Goal: Transaction & Acquisition: Purchase product/service

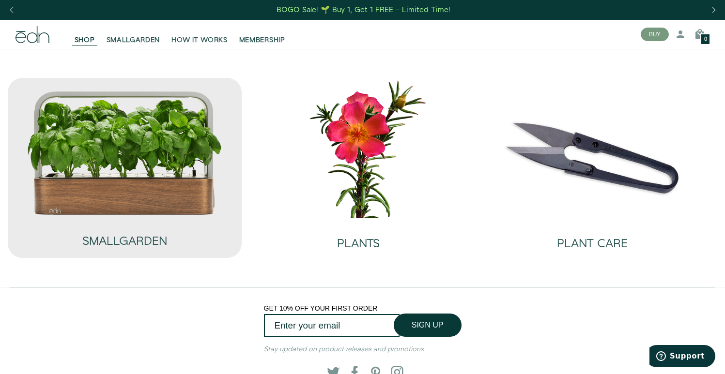
click at [160, 145] on img at bounding box center [125, 153] width 197 height 126
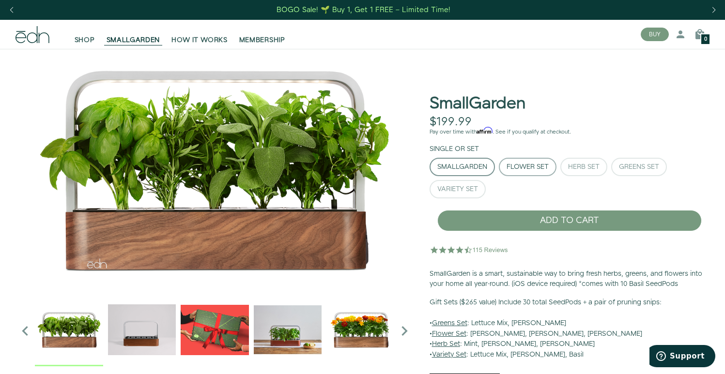
click at [531, 166] on div "Flower Set" at bounding box center [527, 167] width 42 height 7
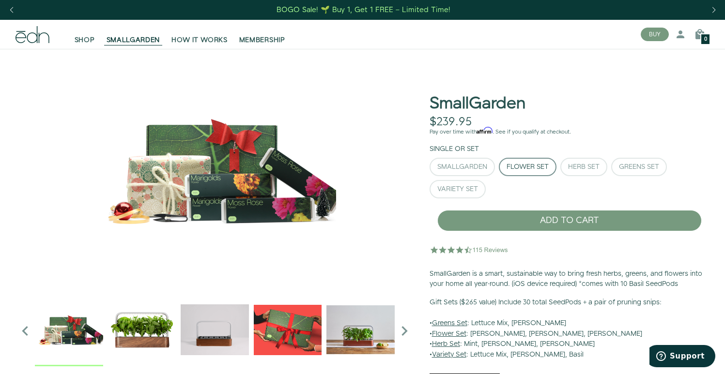
click at [397, 323] on icon "Next slide" at bounding box center [404, 330] width 19 height 19
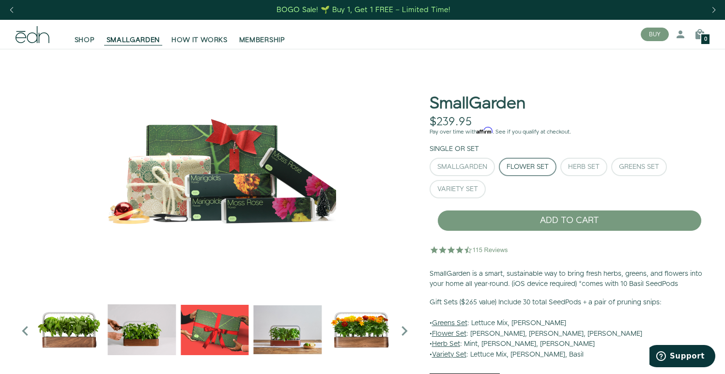
click at [399, 323] on icon "Next slide" at bounding box center [404, 330] width 19 height 19
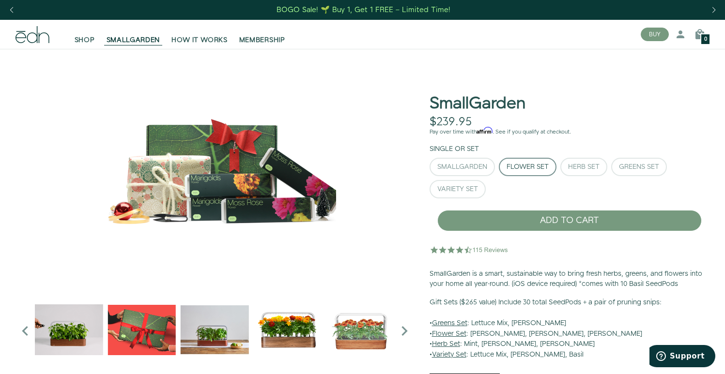
click at [297, 333] on img "5 / 6" at bounding box center [288, 330] width 68 height 68
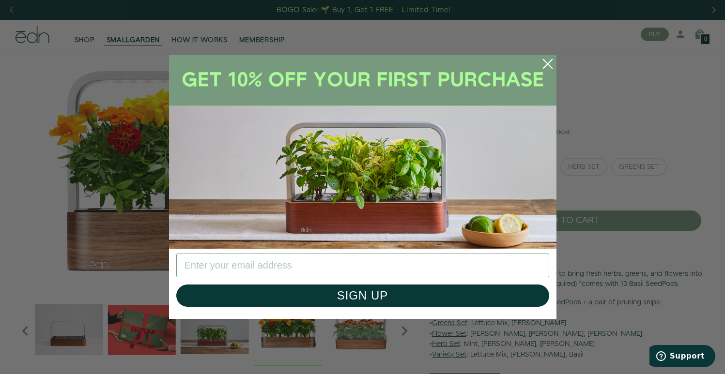
click at [547, 62] on circle "Close dialog" at bounding box center [547, 63] width 21 height 21
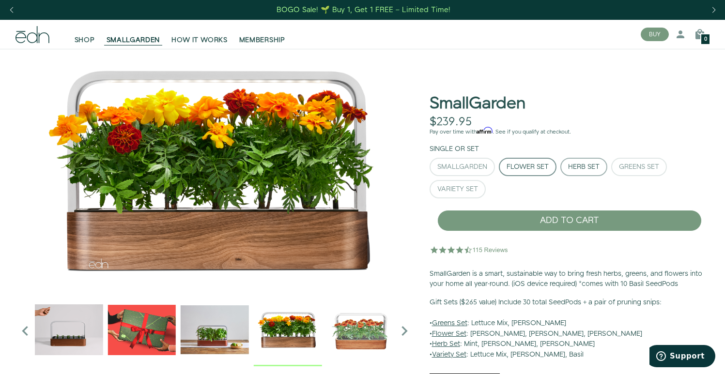
click at [571, 164] on div "Herb Set" at bounding box center [583, 167] width 31 height 7
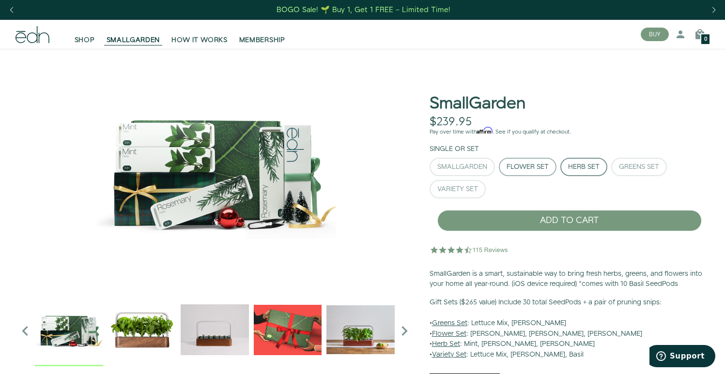
click at [535, 171] on button "Flower Set" at bounding box center [528, 167] width 58 height 18
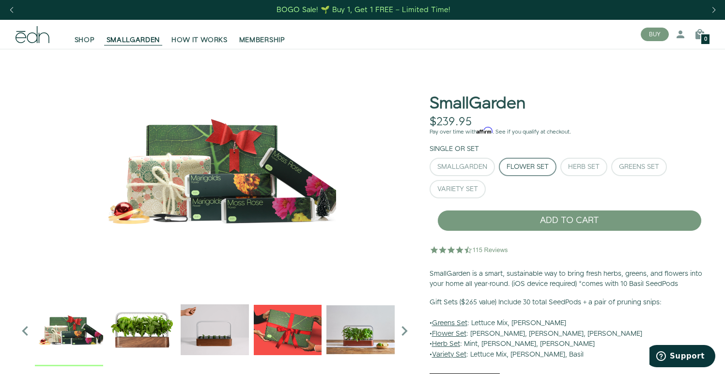
click at [402, 329] on icon "Next slide" at bounding box center [404, 330] width 19 height 19
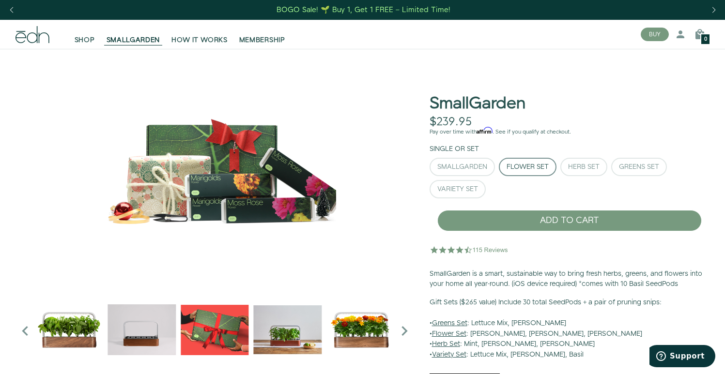
click at [402, 329] on icon "Next slide" at bounding box center [404, 330] width 19 height 19
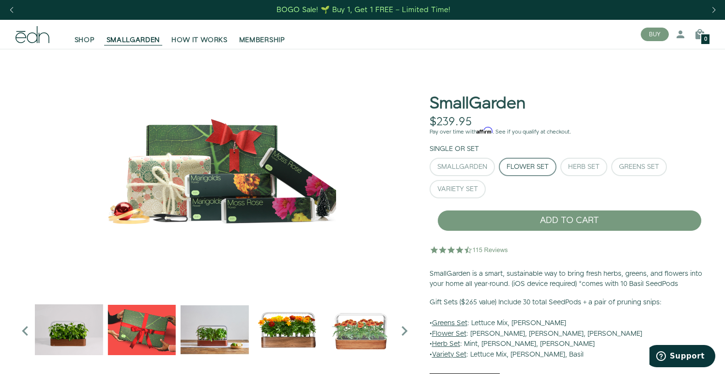
click at [303, 327] on img "5 / 6" at bounding box center [288, 330] width 68 height 68
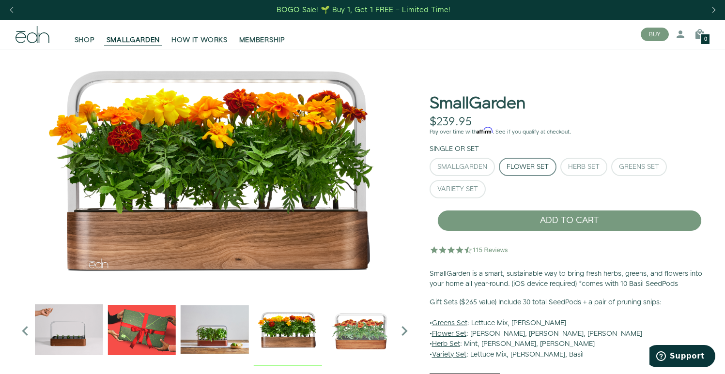
click at [387, 328] on img "6 / 6" at bounding box center [360, 330] width 68 height 68
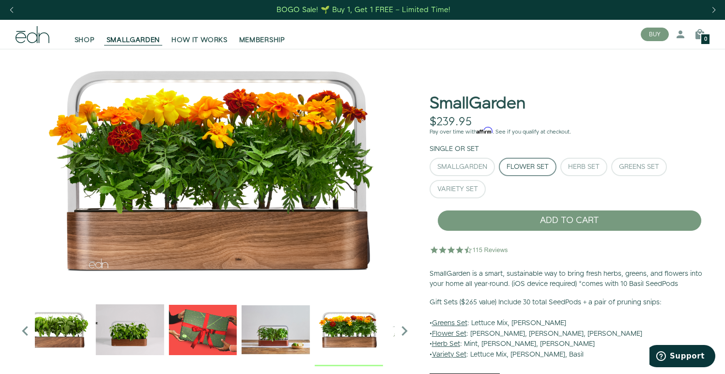
click at [387, 328] on img "6 / 6" at bounding box center [421, 330] width 68 height 68
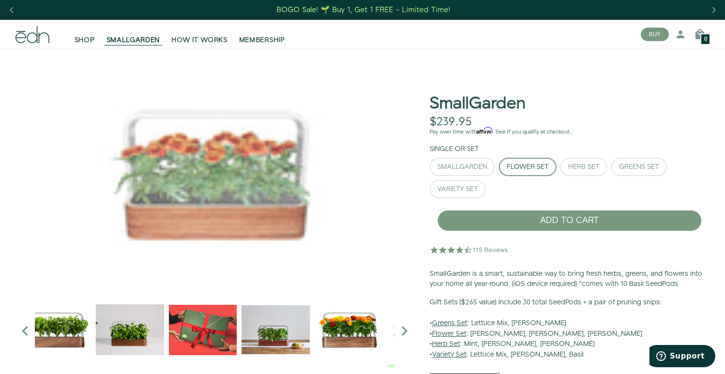
click at [403, 329] on icon "Next slide" at bounding box center [404, 330] width 19 height 19
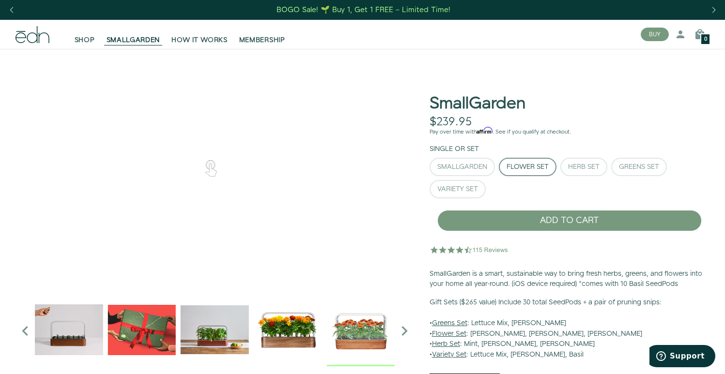
click at [300, 335] on img "5 / 6" at bounding box center [288, 330] width 68 height 68
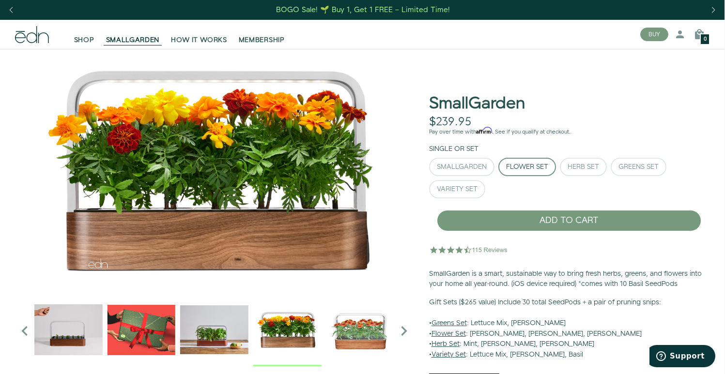
scroll to position [0, 0]
click at [576, 138] on div "SmallGarden $239.95 Unavailable Pay over time with Affirm . See if you qualify …" at bounding box center [568, 212] width 295 height 312
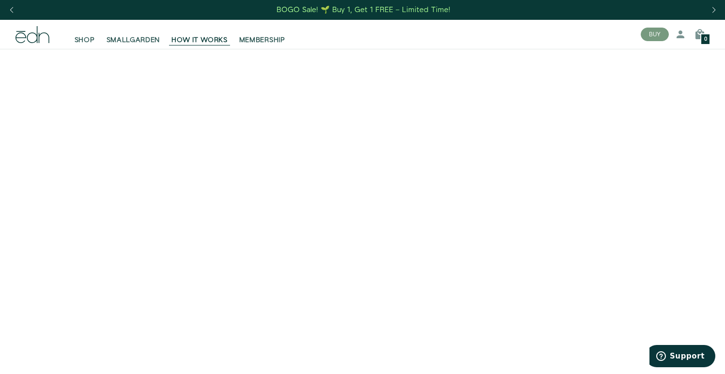
click at [377, 10] on div "BOGO Sale! 🌱 Buy 1, Get 1 FREE – Limited Time!" at bounding box center [363, 10] width 174 height 10
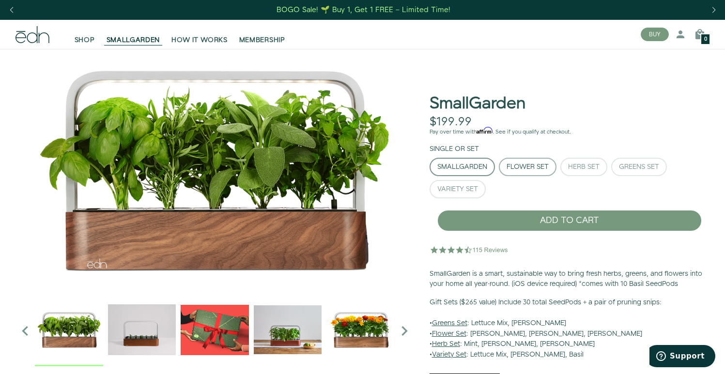
click at [517, 164] on div "Flower Set" at bounding box center [527, 167] width 42 height 7
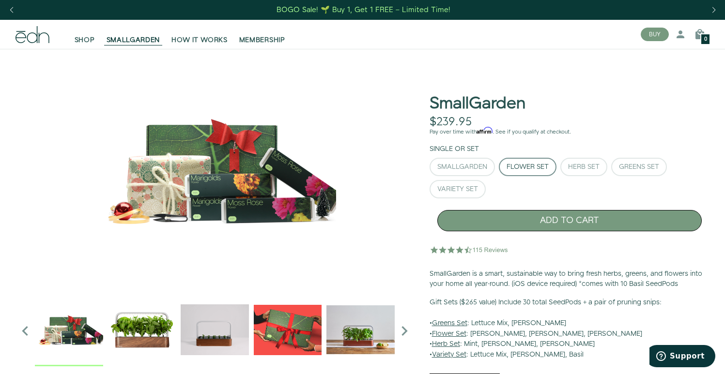
click at [524, 224] on button "ADD TO CART" at bounding box center [569, 220] width 264 height 21
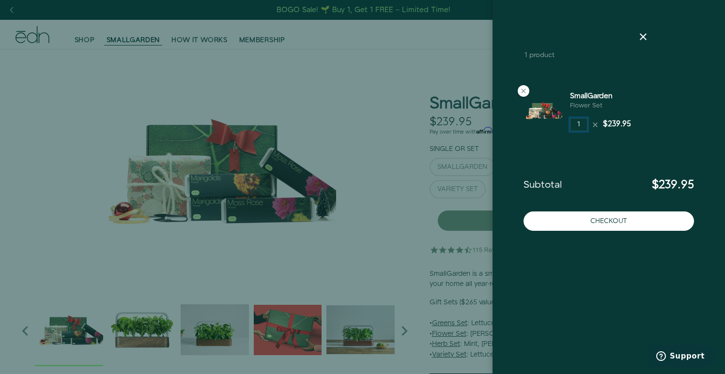
click at [579, 122] on input "1" at bounding box center [578, 125] width 17 height 14
type input "2"
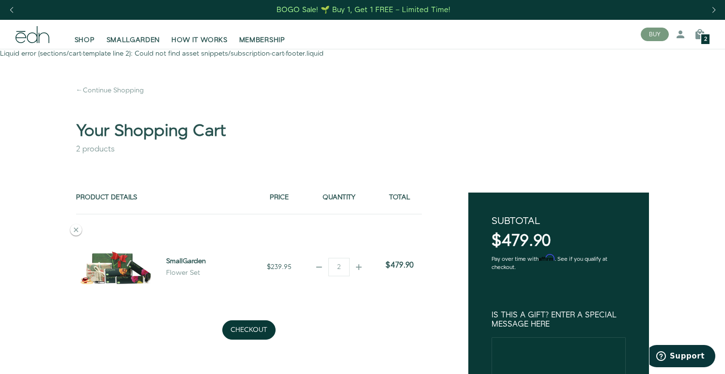
click at [375, 10] on div "BOGO Sale! 🌱 Buy 1, Get 1 FREE – Limited Time!" at bounding box center [363, 10] width 174 height 10
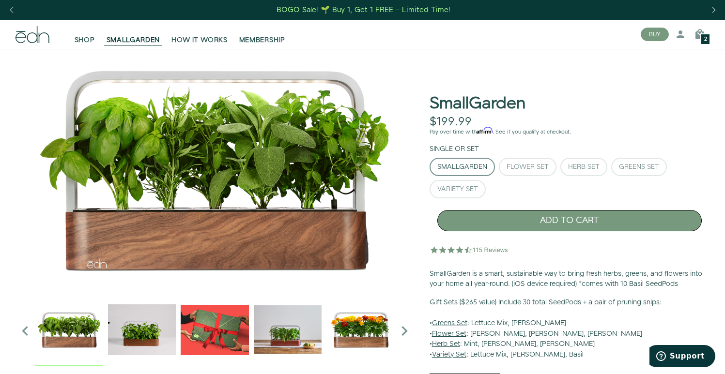
click at [556, 222] on button "ADD TO CART" at bounding box center [569, 220] width 264 height 21
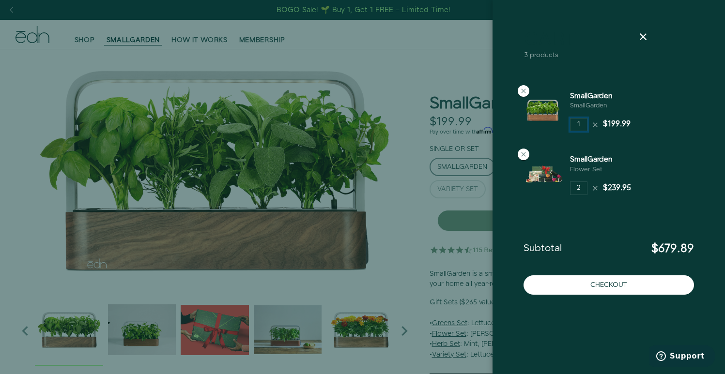
click at [583, 126] on input "1" at bounding box center [578, 125] width 17 height 14
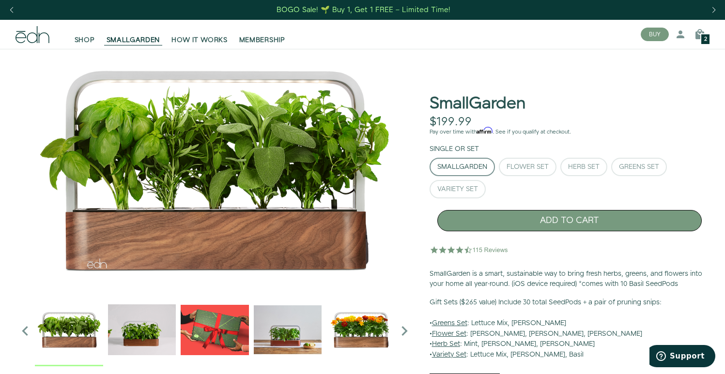
click at [558, 222] on button "ADD TO CART" at bounding box center [569, 220] width 264 height 21
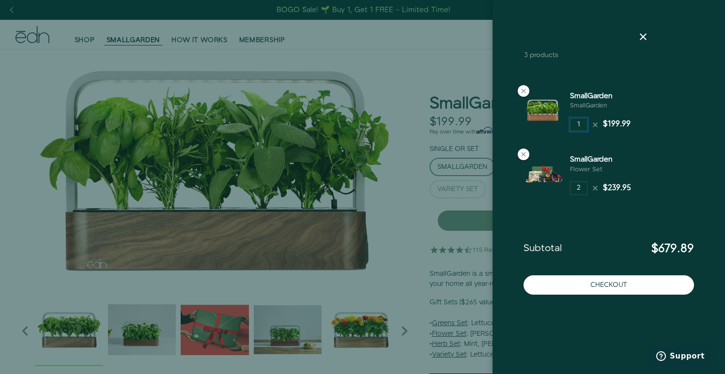
drag, startPoint x: 583, startPoint y: 129, endPoint x: 564, endPoint y: 129, distance: 18.4
click at [564, 129] on div "SmallGarden SmallGarden 1 $199.99" at bounding box center [609, 114] width 186 height 63
type input "2"
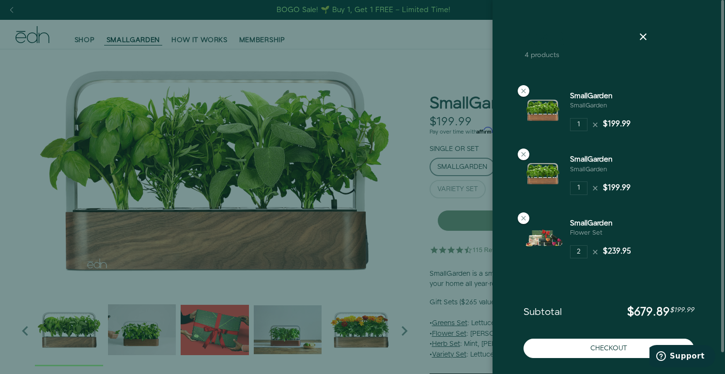
click at [593, 255] on icon at bounding box center [595, 252] width 8 height 8
click at [596, 255] on icon at bounding box center [595, 252] width 8 height 8
click at [594, 254] on icon at bounding box center [595, 252] width 8 height 8
drag, startPoint x: 583, startPoint y: 254, endPoint x: 514, endPoint y: 254, distance: 69.7
click at [514, 254] on js-ajax-cart "Cart 4 products SmallGarden SmallGarden 1" at bounding box center [608, 197] width 232 height 395
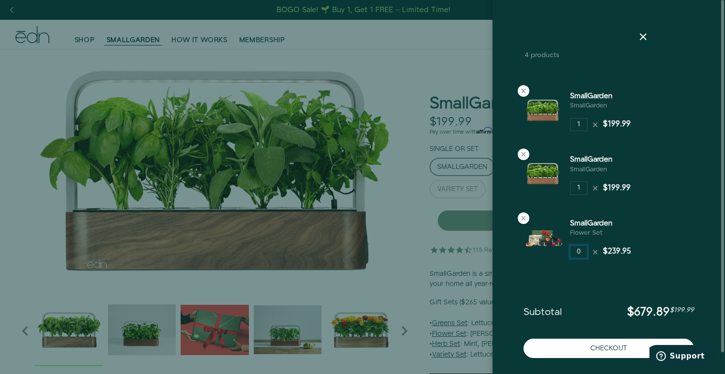
type input "0"
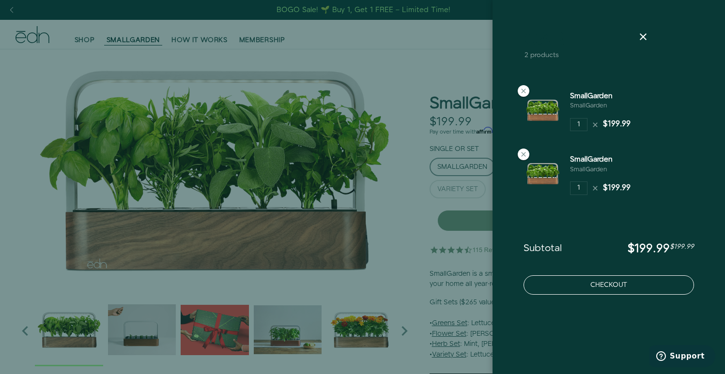
click at [584, 288] on button "Checkout" at bounding box center [608, 284] width 170 height 19
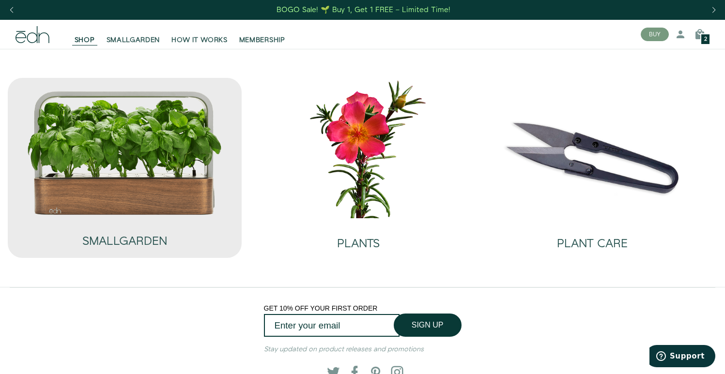
click at [138, 194] on img at bounding box center [125, 153] width 197 height 126
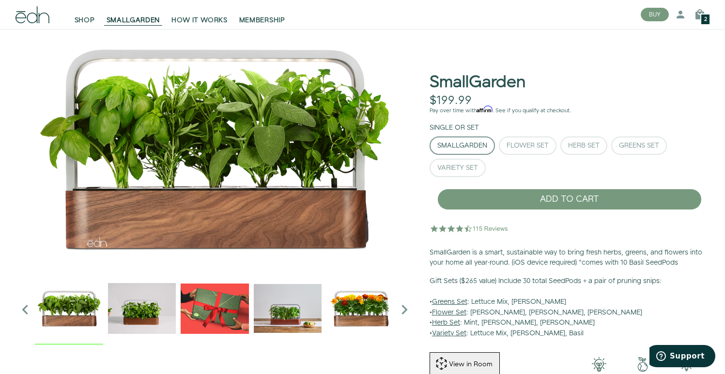
scroll to position [26, 0]
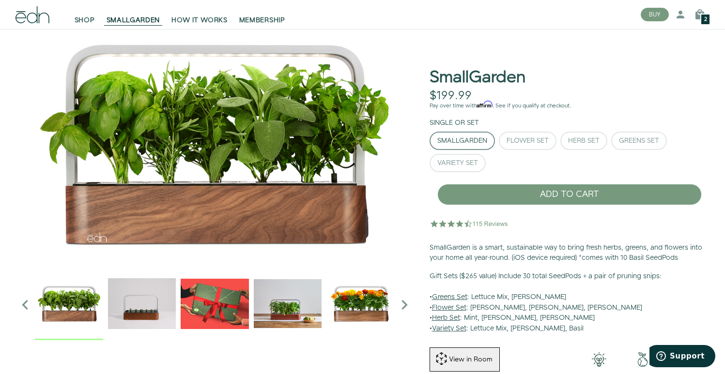
click at [123, 294] on img "2 / 6" at bounding box center [142, 304] width 68 height 68
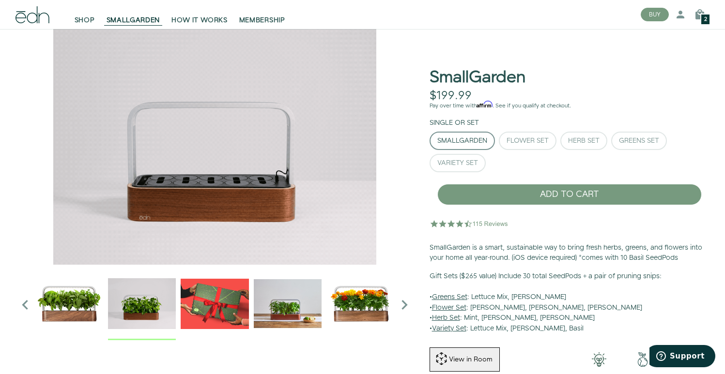
scroll to position [81, 0]
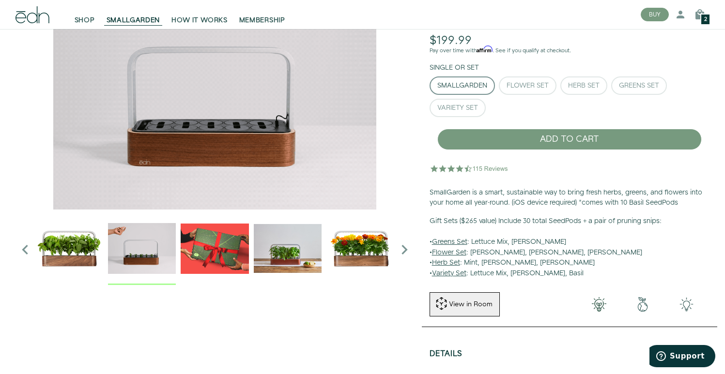
click at [399, 246] on icon "Next slide" at bounding box center [404, 249] width 19 height 19
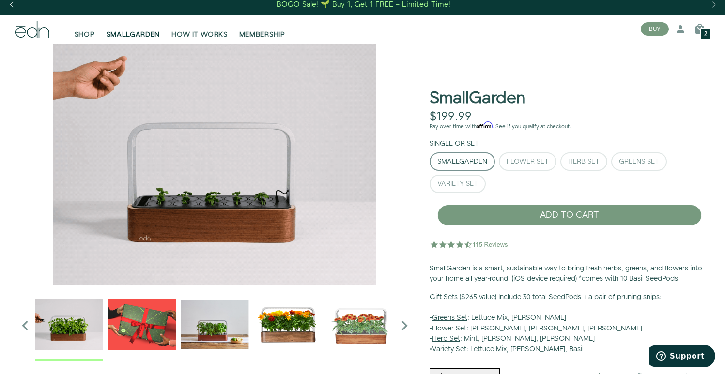
scroll to position [3, 0]
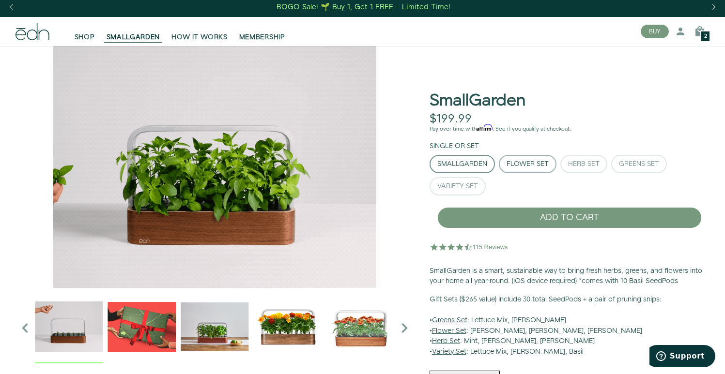
click at [538, 165] on div "Flower Set" at bounding box center [527, 164] width 42 height 7
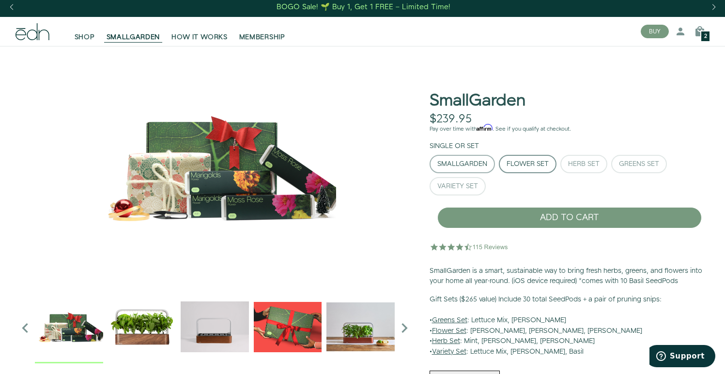
click at [451, 166] on div "SmallGarden" at bounding box center [462, 164] width 50 height 7
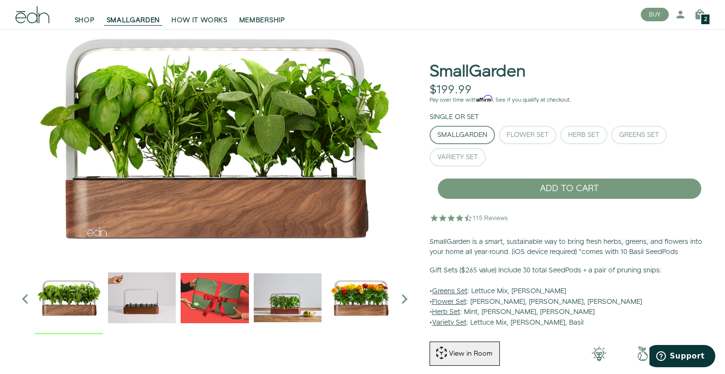
scroll to position [31, 0]
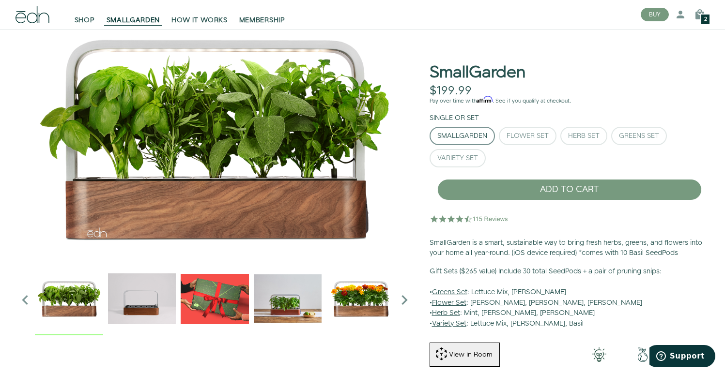
click at [497, 300] on p "Gift Sets ($265 value) Include 30 total SeedPods + a pair of pruning snips: • G…" at bounding box center [569, 298] width 280 height 63
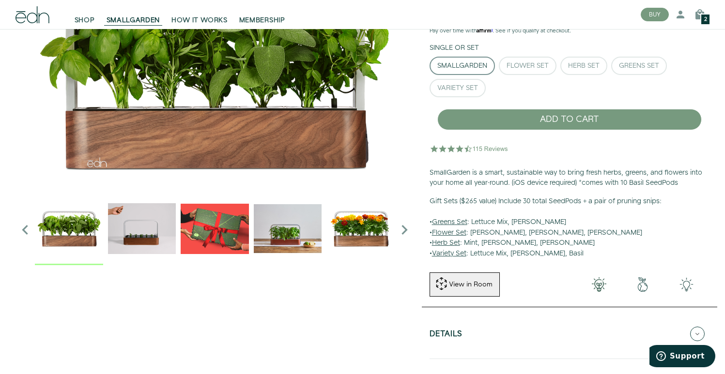
scroll to position [104, 0]
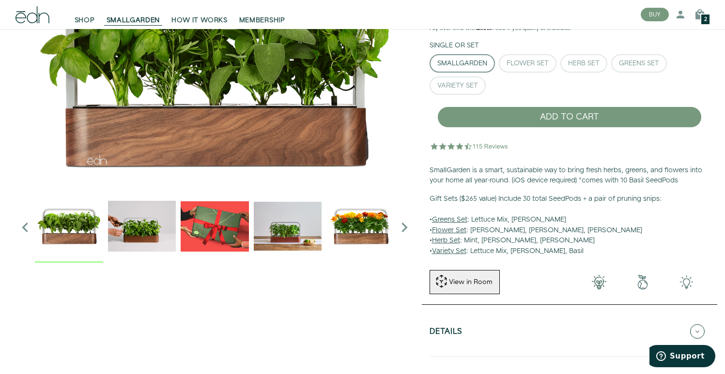
drag, startPoint x: 433, startPoint y: 216, endPoint x: 522, endPoint y: 261, distance: 100.5
click at [522, 261] on div "SmallGarden $199.99 Unavailable Pay over time with Affirm . See if you qualify …" at bounding box center [569, 234] width 295 height 562
click at [564, 227] on p "Gift Sets ($265 value) Include 30 total SeedPods + a pair of pruning snips: • G…" at bounding box center [569, 225] width 280 height 63
click at [507, 232] on p "Gift Sets ($265 value) Include 30 total SeedPods + a pair of pruning snips: • G…" at bounding box center [569, 225] width 280 height 63
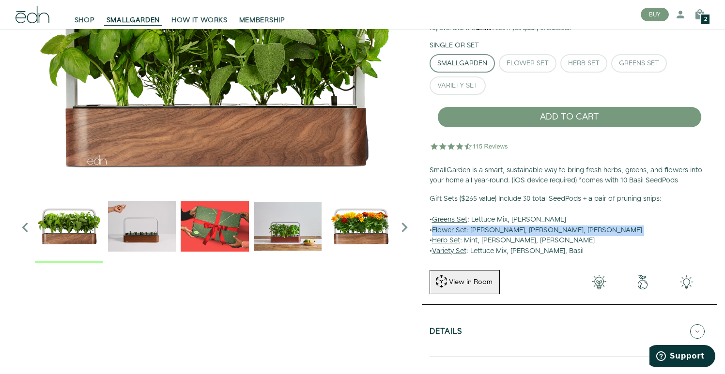
click at [507, 232] on p "Gift Sets ($265 value) Include 30 total SeedPods + a pair of pruning snips: • G…" at bounding box center [569, 225] width 280 height 63
click at [561, 229] on p "Gift Sets ($265 value) Include 30 total SeedPods + a pair of pruning snips: • G…" at bounding box center [569, 225] width 280 height 63
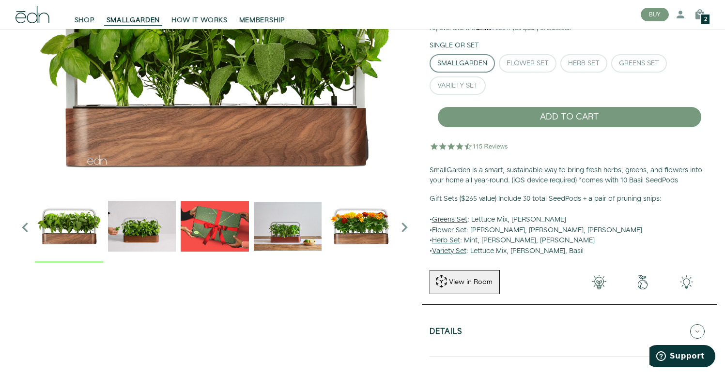
click at [477, 239] on p "Gift Sets ($265 value) Include 30 total SeedPods + a pair of pruning snips: • G…" at bounding box center [569, 225] width 280 height 63
click at [502, 239] on p "Gift Sets ($265 value) Include 30 total SeedPods + a pair of pruning snips: • G…" at bounding box center [569, 225] width 280 height 63
click at [529, 239] on p "Gift Sets ($265 value) Include 30 total SeedPods + a pair of pruning snips: • G…" at bounding box center [569, 225] width 280 height 63
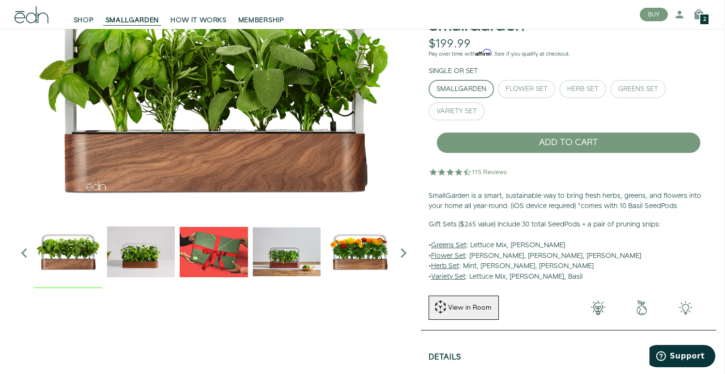
scroll to position [67, 1]
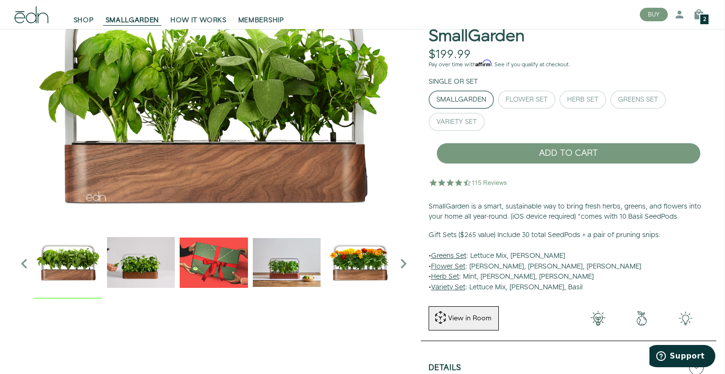
click at [478, 265] on p "Gift Sets ($265 value) Include 30 total SeedPods + a pair of pruning snips: • G…" at bounding box center [568, 261] width 280 height 63
click at [518, 265] on p "Gift Sets ($265 value) Include 30 total SeedPods + a pair of pruning snips: • G…" at bounding box center [568, 261] width 280 height 63
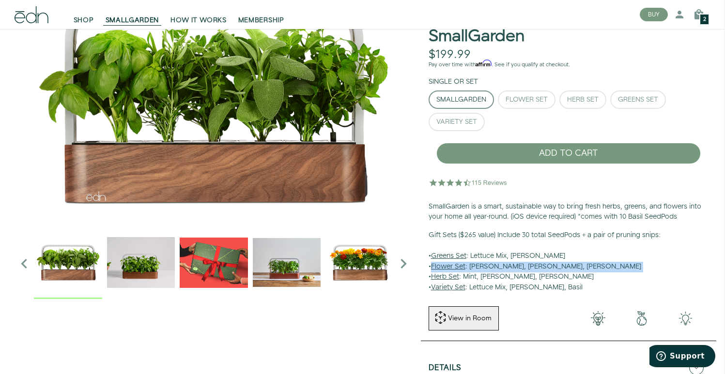
click at [533, 265] on p "Gift Sets ($265 value) Include 30 total SeedPods + a pair of pruning snips: • G…" at bounding box center [568, 261] width 280 height 63
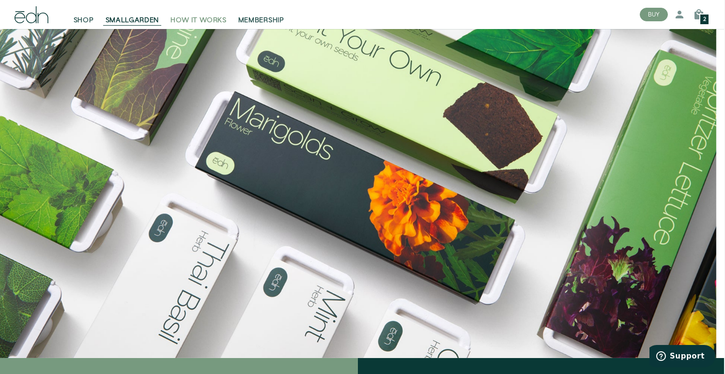
scroll to position [885, 1]
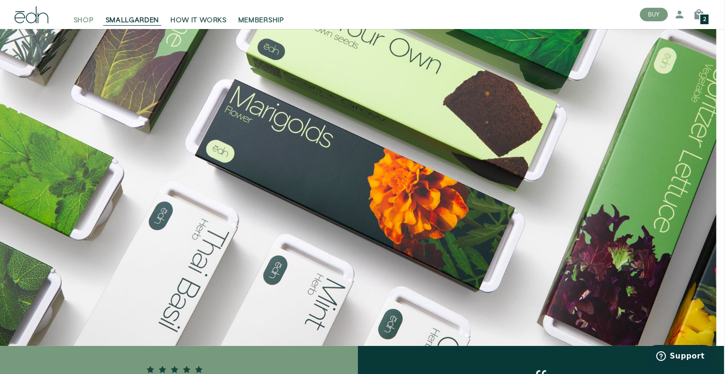
click at [81, 16] on span "SHOP" at bounding box center [84, 20] width 20 height 10
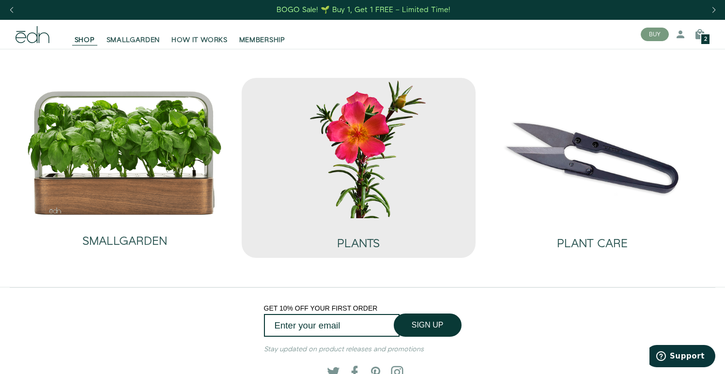
click at [349, 180] on img at bounding box center [358, 148] width 218 height 140
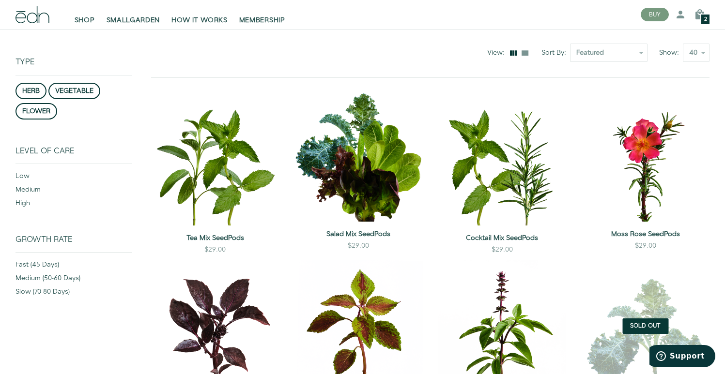
scroll to position [95, 0]
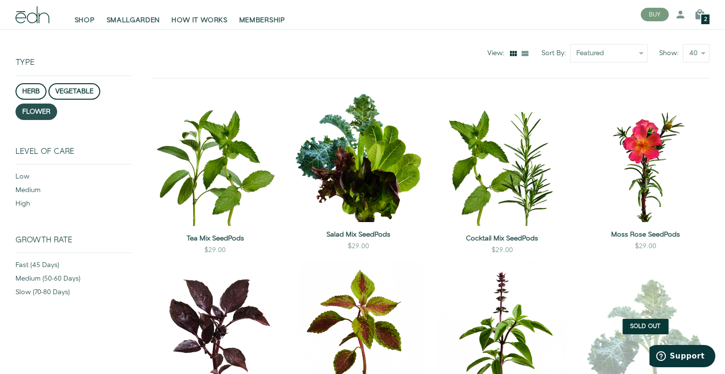
click at [42, 113] on button "flower" at bounding box center [36, 112] width 42 height 16
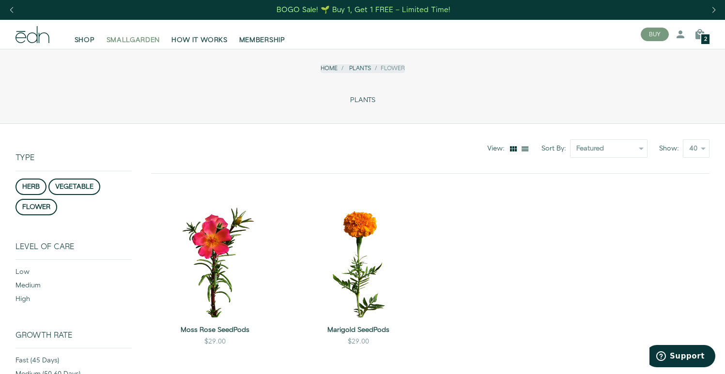
click at [121, 38] on span "SMALLGARDEN" at bounding box center [133, 40] width 54 height 10
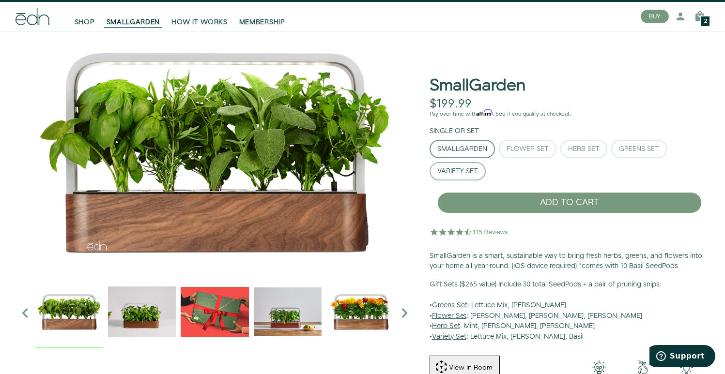
scroll to position [40, 0]
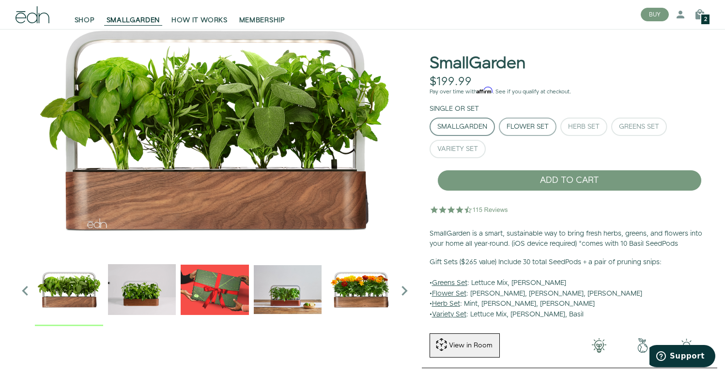
click at [529, 131] on button "Flower Set" at bounding box center [528, 127] width 58 height 18
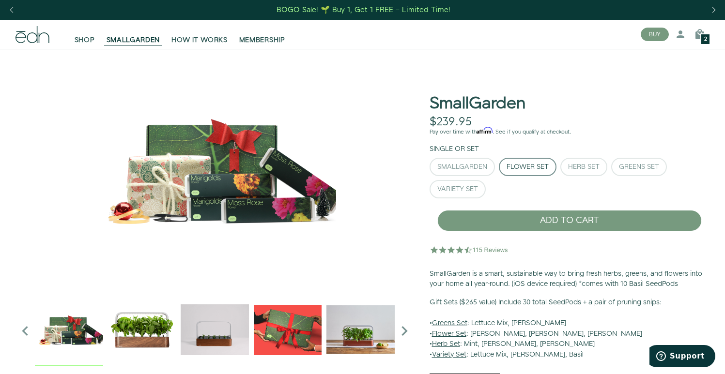
scroll to position [0, 0]
click at [464, 160] on button "SmallGarden" at bounding box center [461, 167] width 65 height 18
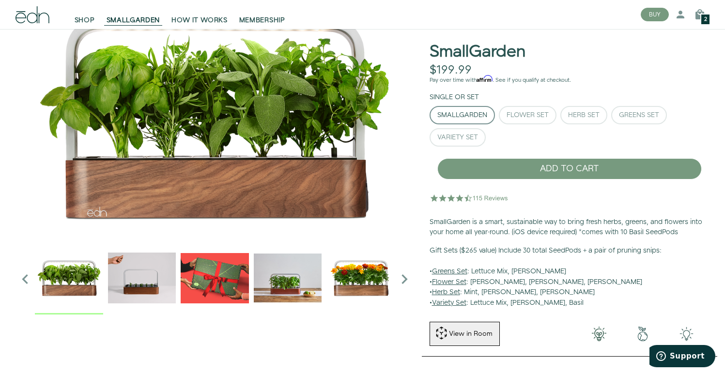
scroll to position [56, 0]
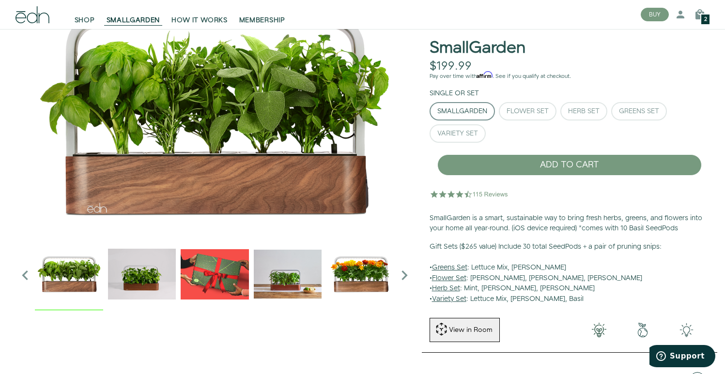
click at [518, 261] on p "Gift Sets ($265 value) Include 30 total SeedPods + a pair of pruning snips: • G…" at bounding box center [569, 273] width 280 height 63
click at [547, 276] on p "Gift Sets ($265 value) Include 30 total SeedPods + a pair of pruning snips: • G…" at bounding box center [569, 273] width 280 height 63
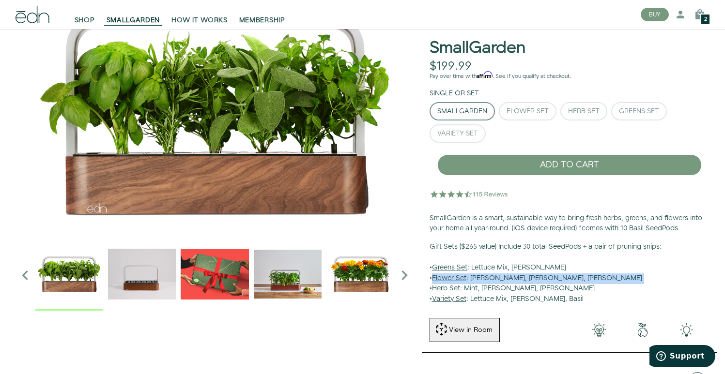
click at [547, 276] on p "Gift Sets ($265 value) Include 30 total SeedPods + a pair of pruning snips: • G…" at bounding box center [569, 273] width 280 height 63
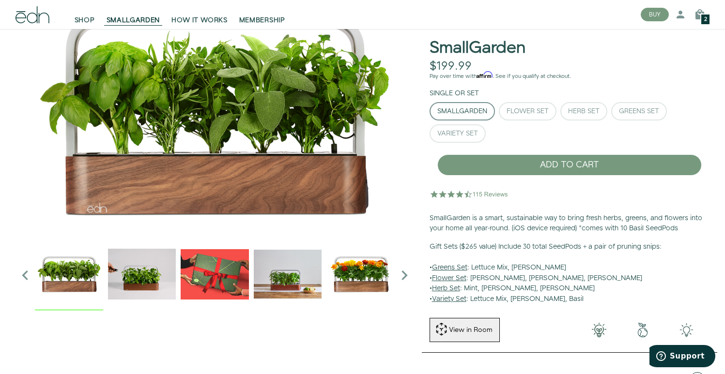
click at [563, 242] on b "Gift Sets ($265 value) Include 30 total SeedPods + a pair of pruning snips:" at bounding box center [545, 247] width 232 height 10
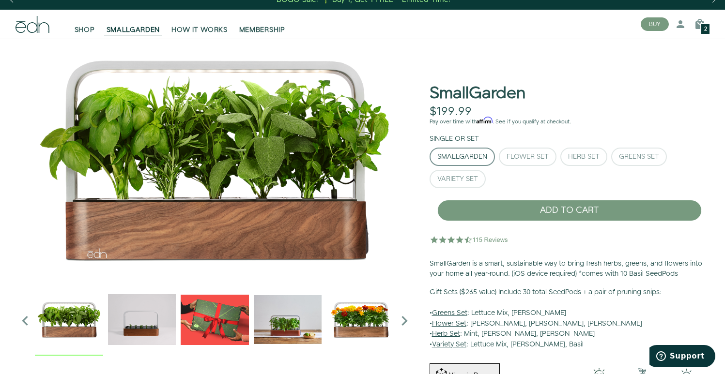
scroll to position [6, 0]
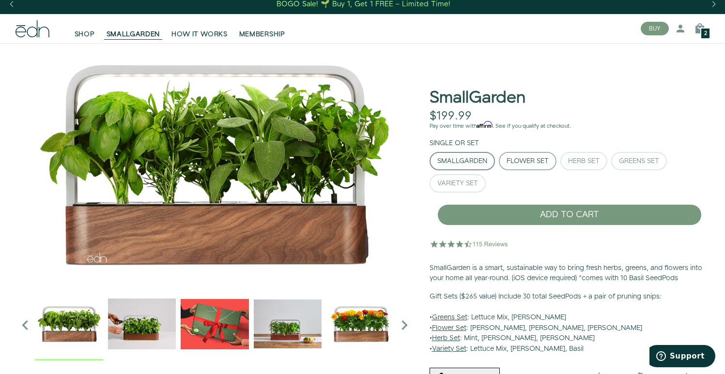
click at [530, 158] on div "Flower Set" at bounding box center [527, 161] width 42 height 7
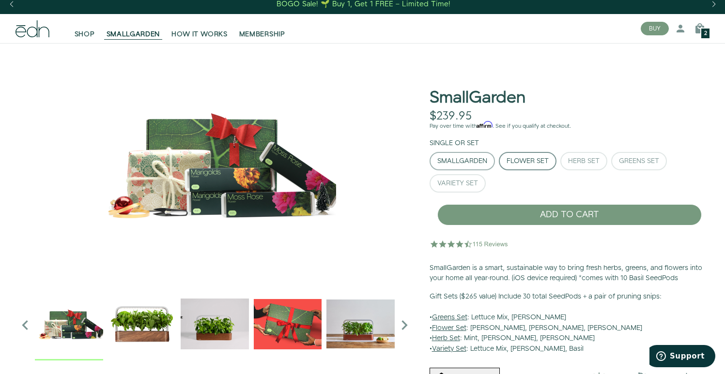
click at [486, 160] on div "SmallGarden" at bounding box center [462, 161] width 50 height 7
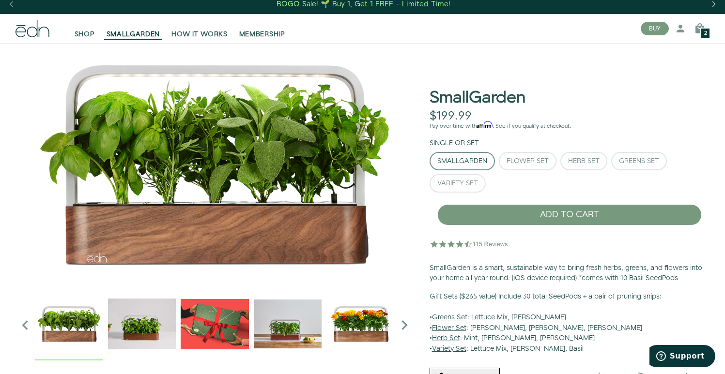
click at [621, 298] on b "Gift Sets ($265 value) Include 30 total SeedPods + a pair of pruning snips:" at bounding box center [545, 297] width 232 height 10
click at [338, 322] on img "5 / 6" at bounding box center [360, 324] width 68 height 68
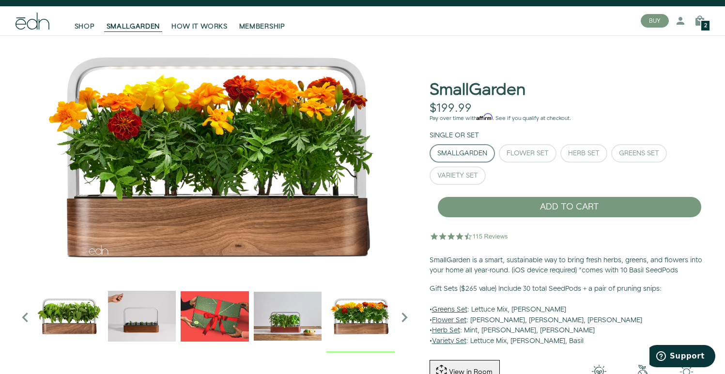
scroll to position [2, 0]
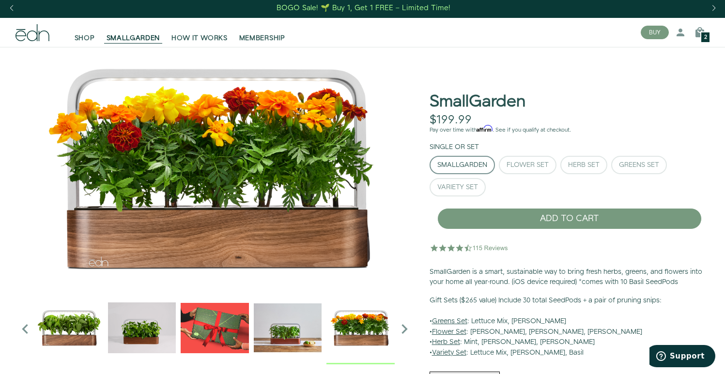
click at [475, 167] on div "SmallGarden" at bounding box center [462, 165] width 50 height 7
click at [469, 180] on button "Variety Set" at bounding box center [457, 187] width 56 height 18
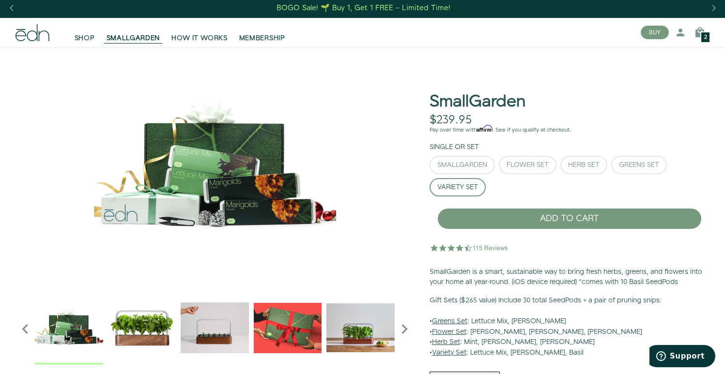
click at [494, 352] on p "Gift Sets ($265 value) Include 30 total SeedPods + a pair of pruning snips: • G…" at bounding box center [569, 327] width 280 height 63
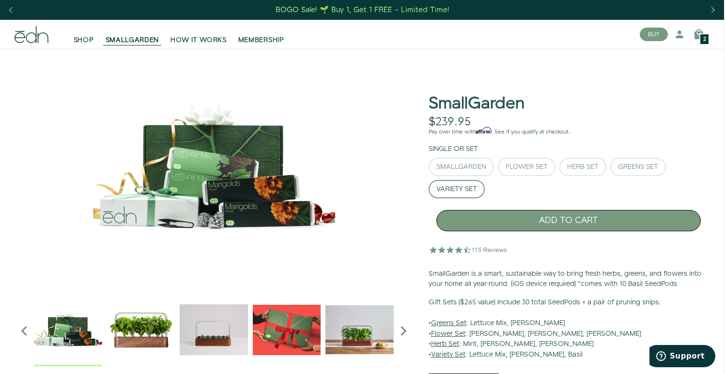
scroll to position [0, 1]
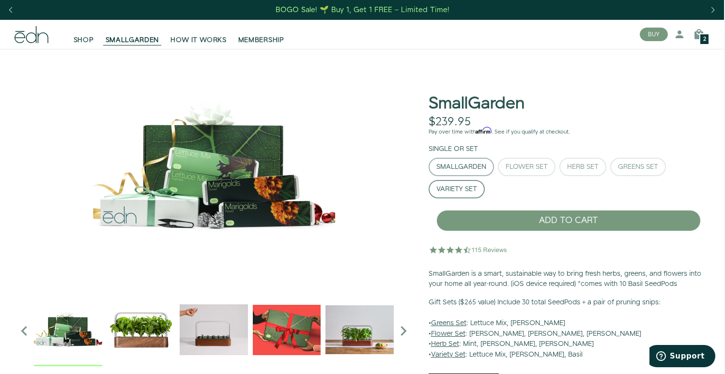
click at [478, 164] on div "SmallGarden" at bounding box center [461, 167] width 50 height 7
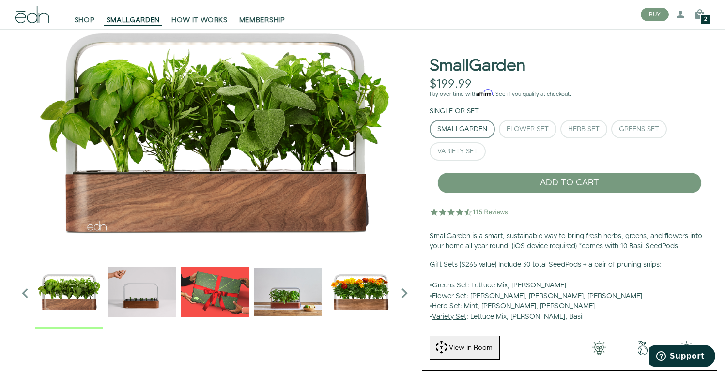
scroll to position [47, 0]
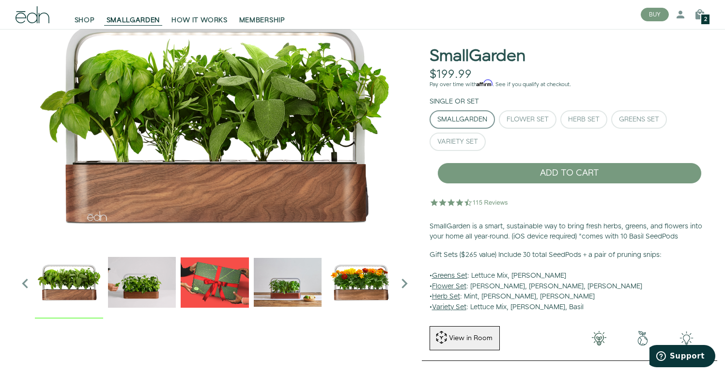
click at [157, 286] on img "2 / 6" at bounding box center [142, 282] width 68 height 68
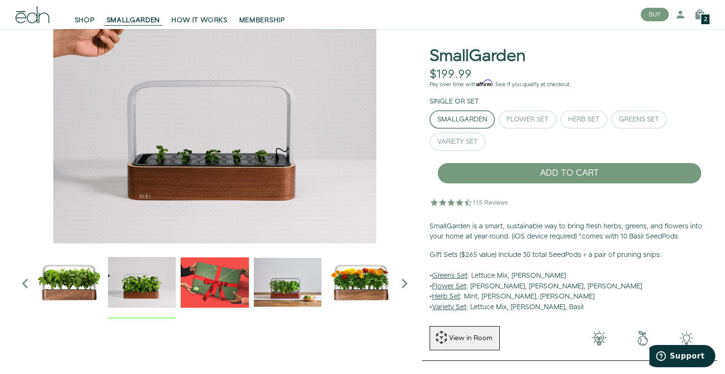
click at [304, 287] on img "4 / 6" at bounding box center [288, 282] width 68 height 68
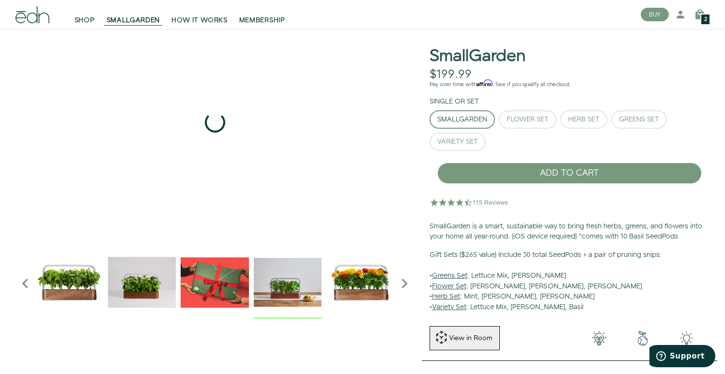
click at [408, 283] on icon "Next slide" at bounding box center [404, 283] width 19 height 19
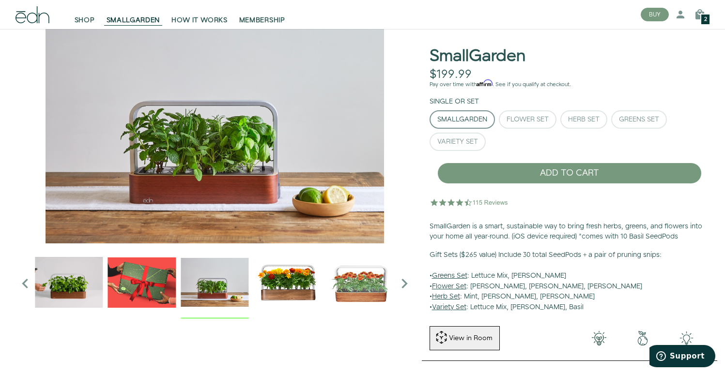
click at [408, 283] on icon "Next slide" at bounding box center [404, 283] width 19 height 19
click at [371, 283] on img "6 / 6" at bounding box center [360, 282] width 68 height 68
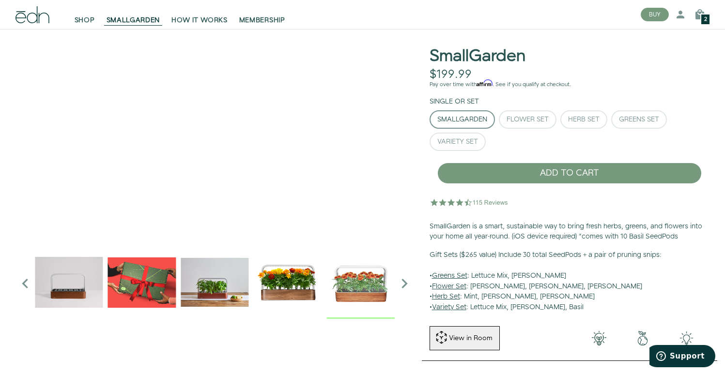
click at [83, 298] on img "2 / 6" at bounding box center [69, 282] width 68 height 68
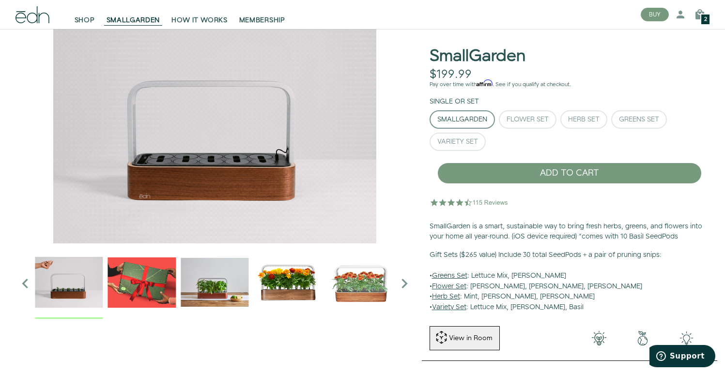
click at [177, 280] on div at bounding box center [142, 283] width 360 height 71
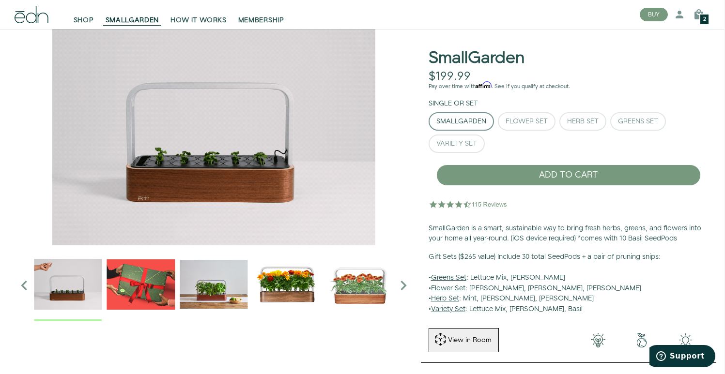
scroll to position [56, 1]
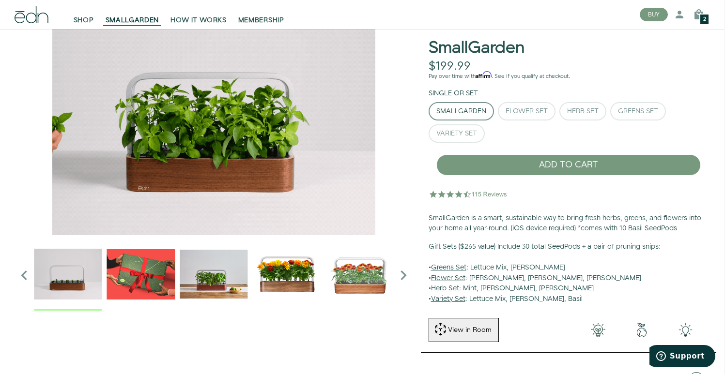
click at [484, 195] on img at bounding box center [468, 193] width 80 height 19
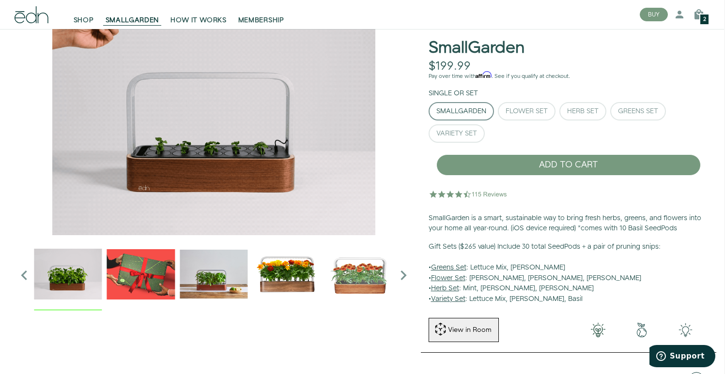
click at [469, 191] on img at bounding box center [468, 193] width 80 height 19
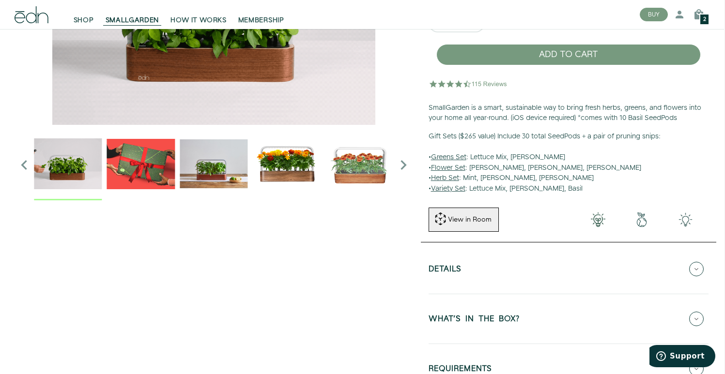
scroll to position [171, 1]
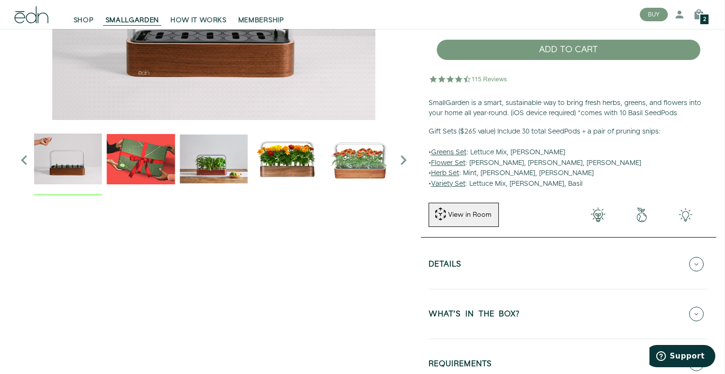
click at [485, 79] on img at bounding box center [468, 78] width 80 height 19
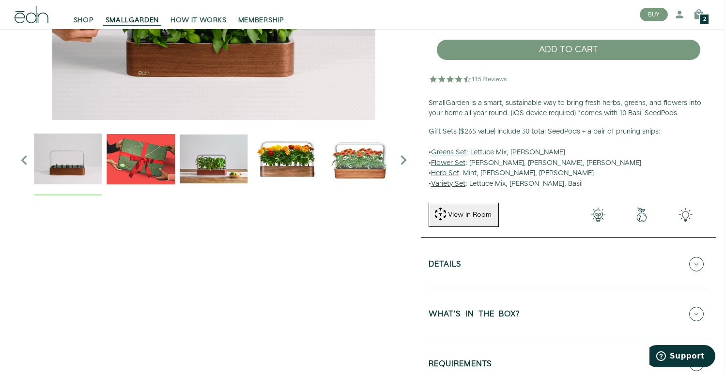
click at [485, 79] on img at bounding box center [468, 78] width 80 height 19
click at [493, 81] on img at bounding box center [468, 78] width 80 height 19
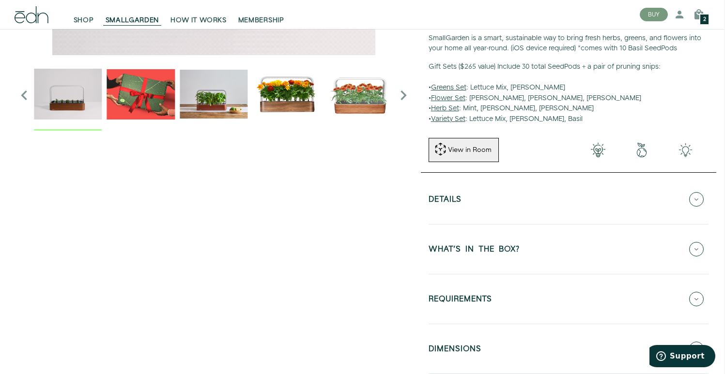
click at [494, 235] on button "WHAT'S IN THE BOX?" at bounding box center [568, 249] width 280 height 34
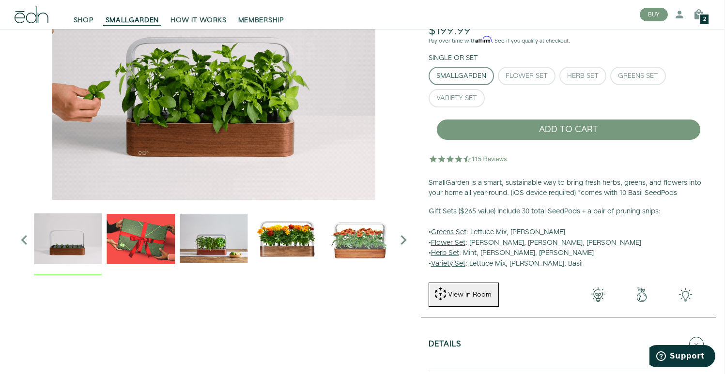
scroll to position [70, 1]
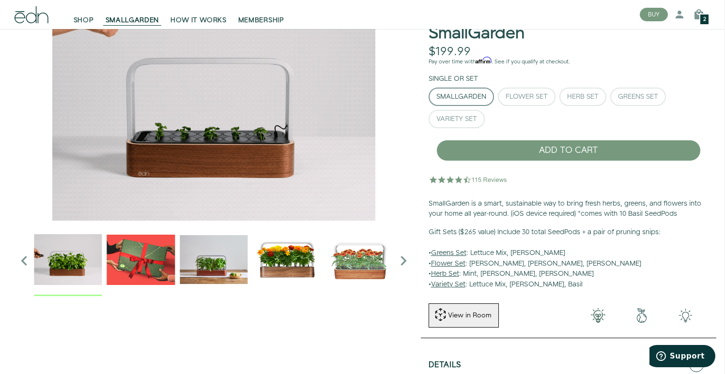
click at [484, 191] on div "SmallGarden $199.99 Unavailable Pay over time with Affirm . See if you qualify …" at bounding box center [568, 142] width 295 height 312
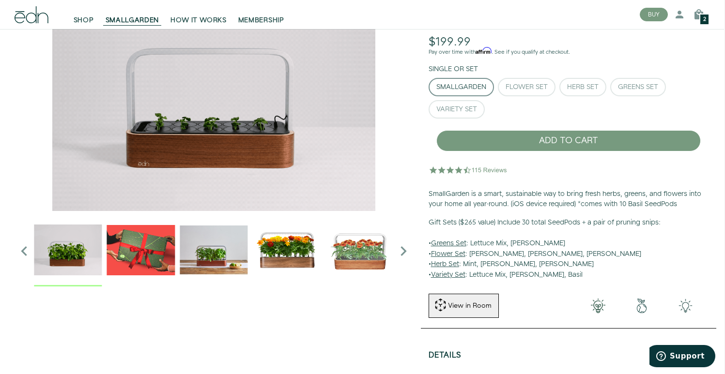
scroll to position [84, 1]
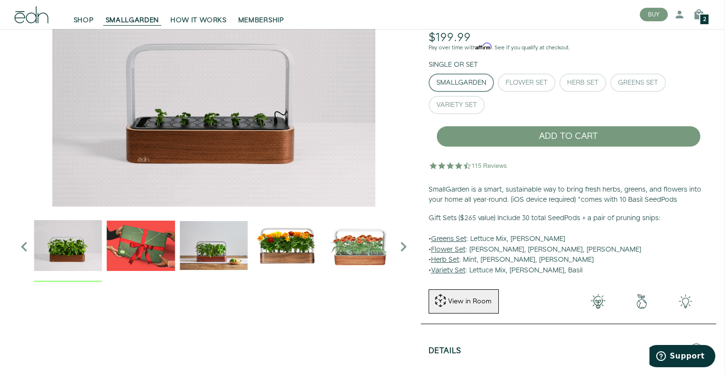
click at [117, 241] on img "3 / 6" at bounding box center [141, 246] width 68 height 68
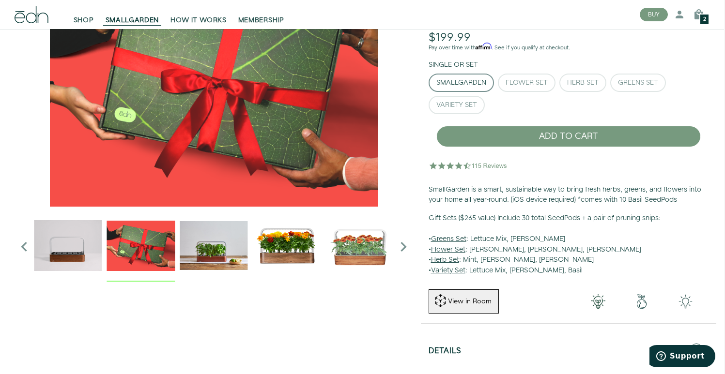
click at [207, 238] on img "4 / 6" at bounding box center [214, 246] width 68 height 68
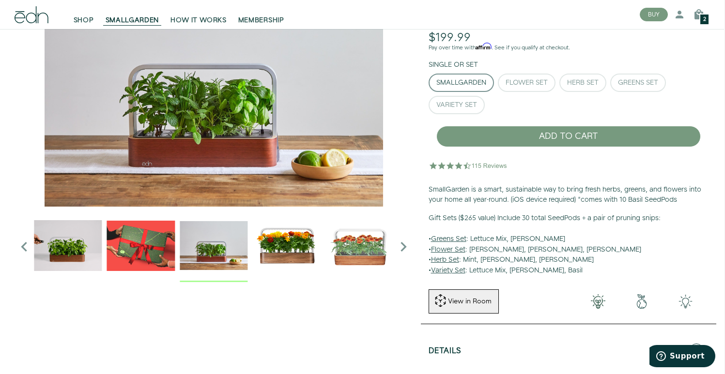
click at [292, 239] on img "5 / 6" at bounding box center [287, 246] width 68 height 68
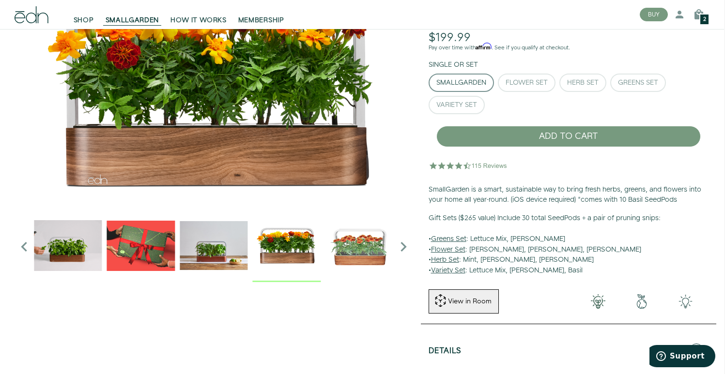
click at [346, 241] on img "6 / 6" at bounding box center [359, 246] width 68 height 68
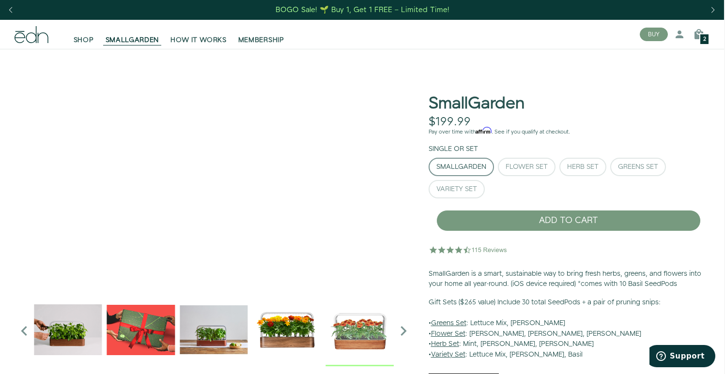
scroll to position [0, 1]
click at [78, 44] on span "SHOP" at bounding box center [84, 40] width 20 height 10
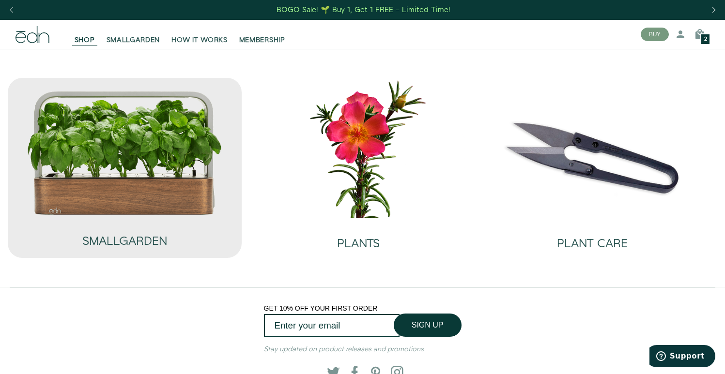
click at [122, 165] on img at bounding box center [125, 153] width 197 height 126
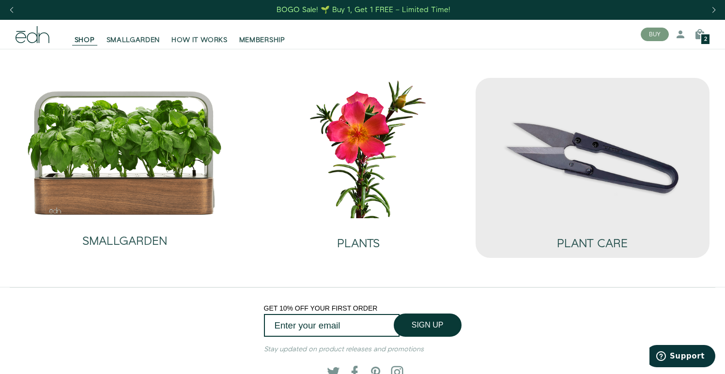
click at [556, 175] on img at bounding box center [592, 148] width 218 height 140
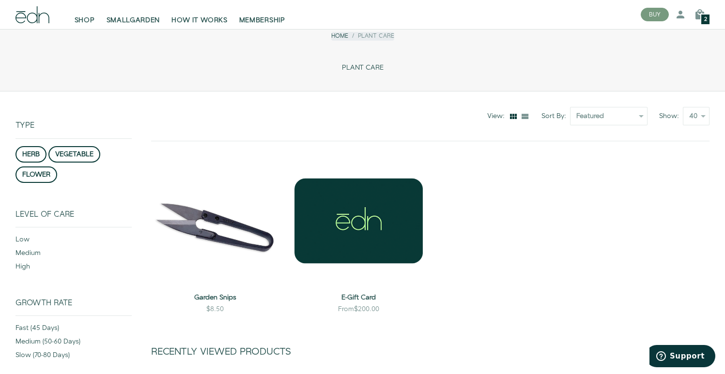
scroll to position [41, 0]
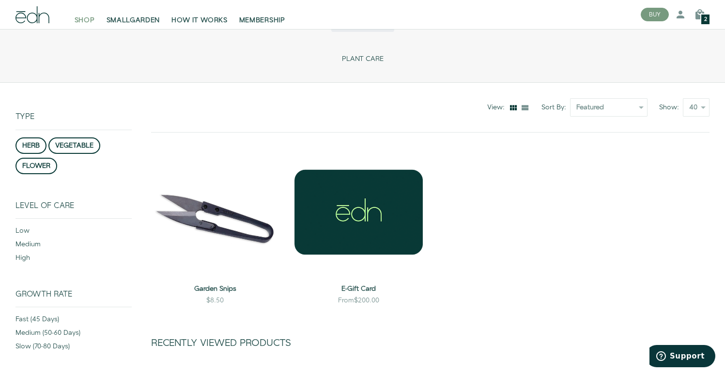
click at [78, 20] on span "SHOP" at bounding box center [85, 20] width 20 height 10
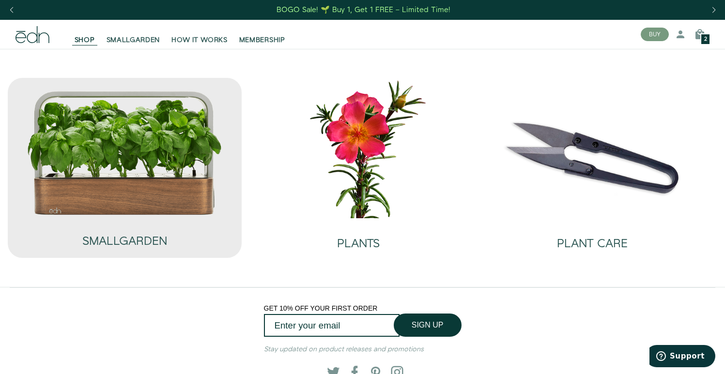
click at [110, 153] on img at bounding box center [125, 153] width 197 height 126
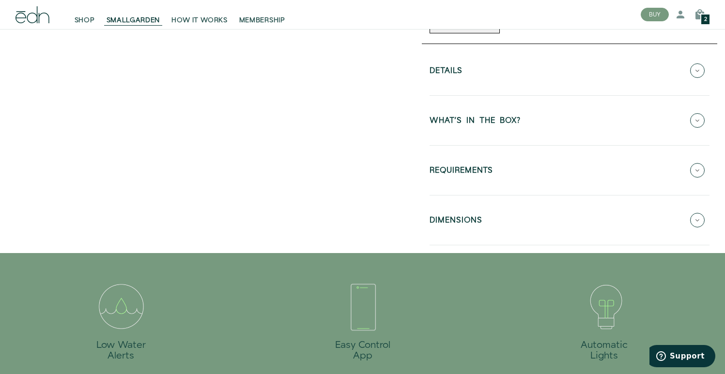
scroll to position [371, 0]
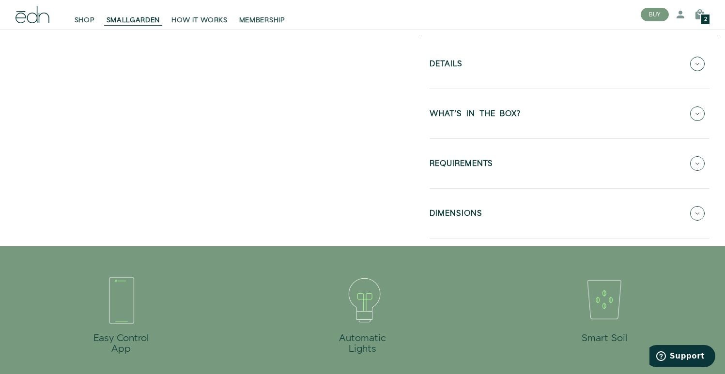
click at [517, 67] on button "Details" at bounding box center [569, 64] width 280 height 34
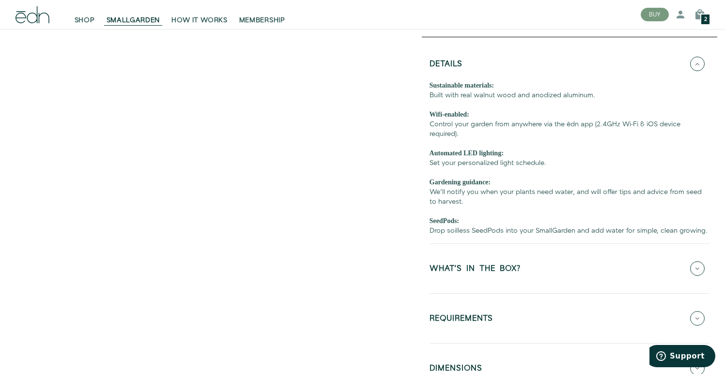
click at [471, 91] on div "Sustainable materials: Built with real walnut wood and anodized aluminum. Wifi-…" at bounding box center [569, 158] width 280 height 155
click at [504, 149] on div "Automated LED lighting:" at bounding box center [569, 154] width 280 height 10
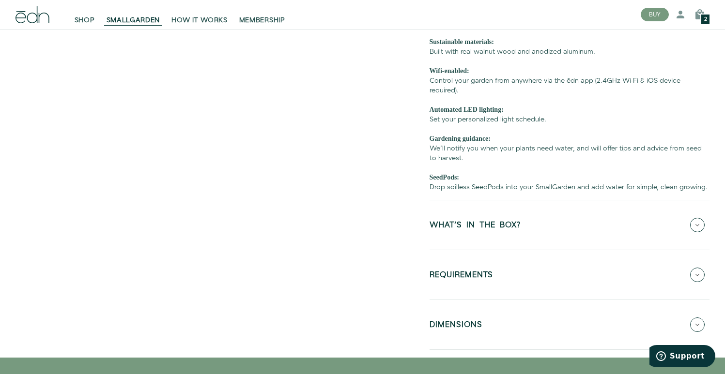
scroll to position [416, 0]
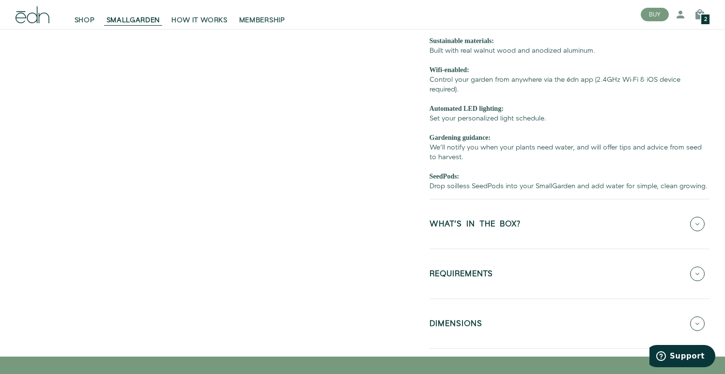
click at [455, 182] on div "Sustainable materials: Built with real walnut wood and anodized aluminum. Wifi-…" at bounding box center [569, 113] width 280 height 155
click at [486, 183] on div "Sustainable materials: Built with real walnut wood and anodized aluminum. Wifi-…" at bounding box center [569, 113] width 280 height 155
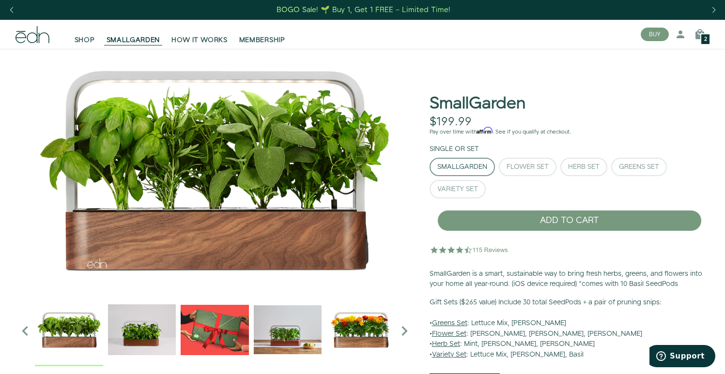
scroll to position [0, 0]
click at [269, 316] on img "4 / 6" at bounding box center [288, 330] width 68 height 68
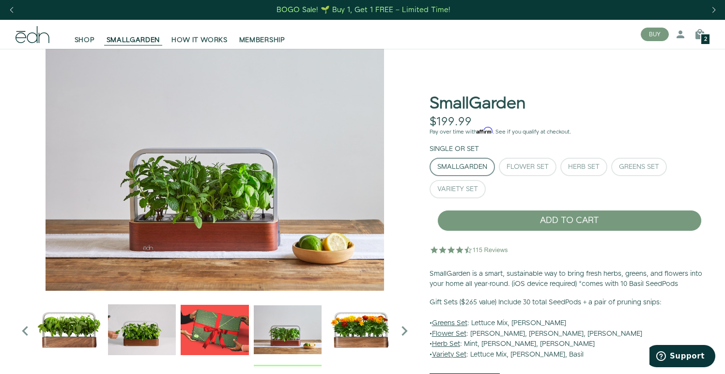
click at [396, 323] on icon "Next slide" at bounding box center [404, 330] width 19 height 19
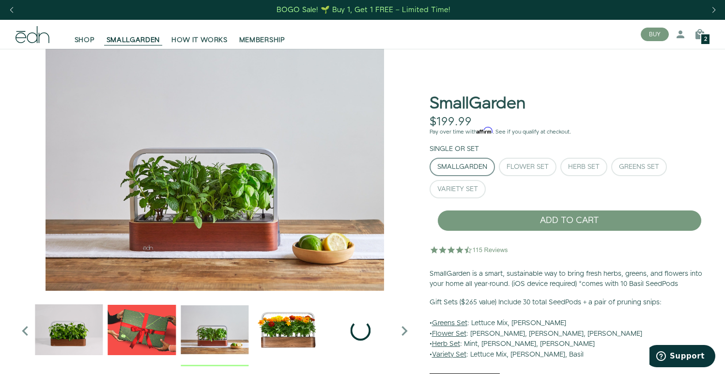
click at [0, 0] on img "6 / 6" at bounding box center [0, 0] width 0 height 0
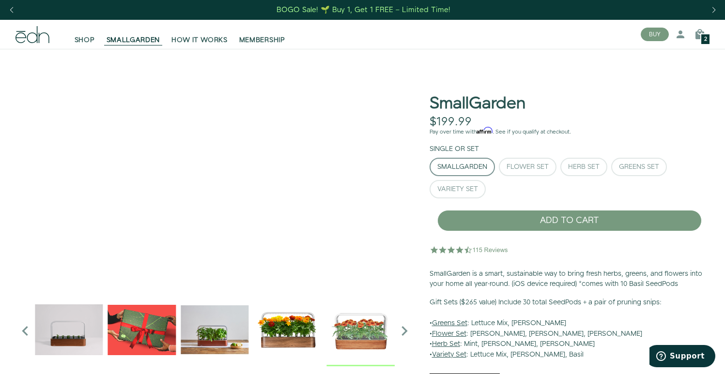
click at [395, 327] on icon "Next slide" at bounding box center [404, 330] width 19 height 19
click at [280, 346] on img "5 / 6" at bounding box center [288, 330] width 68 height 68
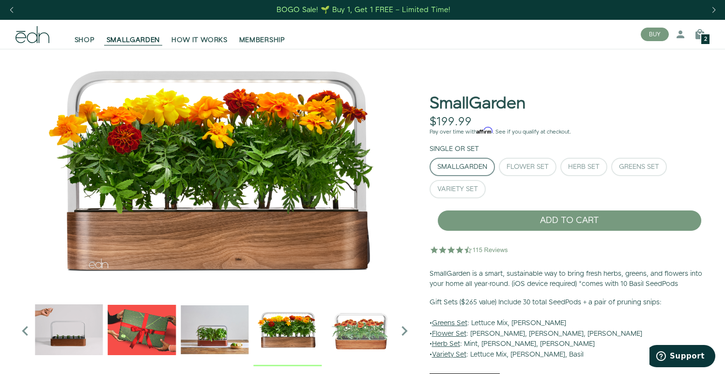
click at [239, 329] on img "4 / 6" at bounding box center [215, 330] width 68 height 68
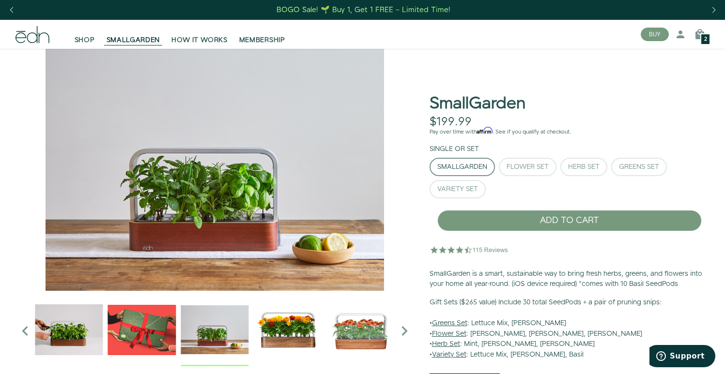
click at [176, 326] on div at bounding box center [142, 331] width 360 height 71
click at [151, 323] on img "3 / 6" at bounding box center [142, 330] width 68 height 68
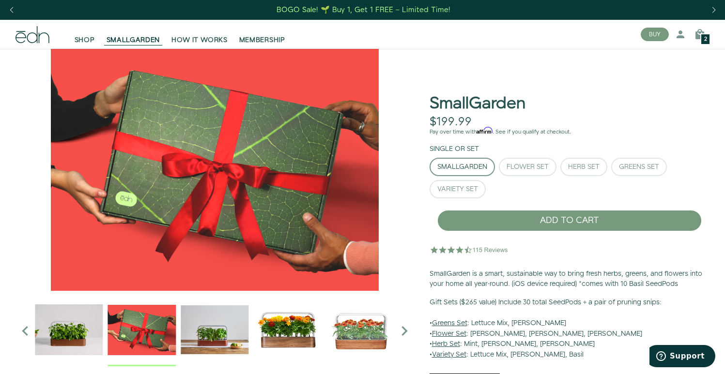
click at [81, 326] on img "2 / 6" at bounding box center [69, 330] width 68 height 68
click at [73, 333] on img "2 / 6" at bounding box center [69, 330] width 68 height 68
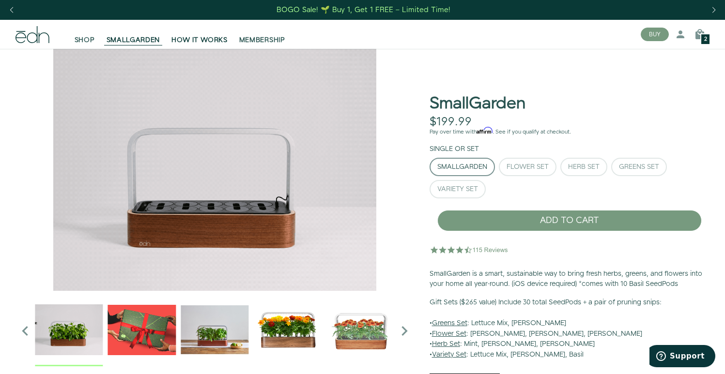
click at [179, 31] on link "HOW IT WORKS" at bounding box center [199, 34] width 67 height 21
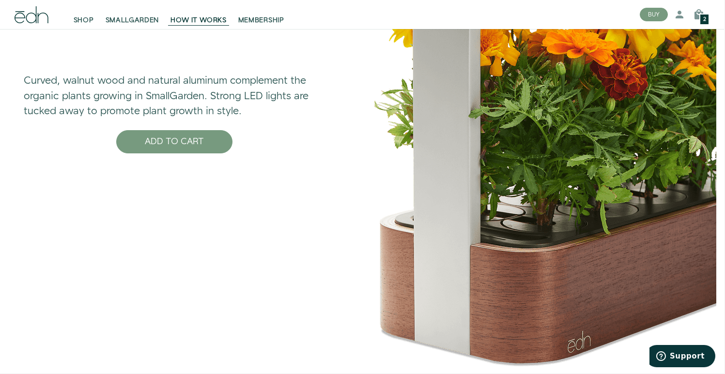
scroll to position [3238, 1]
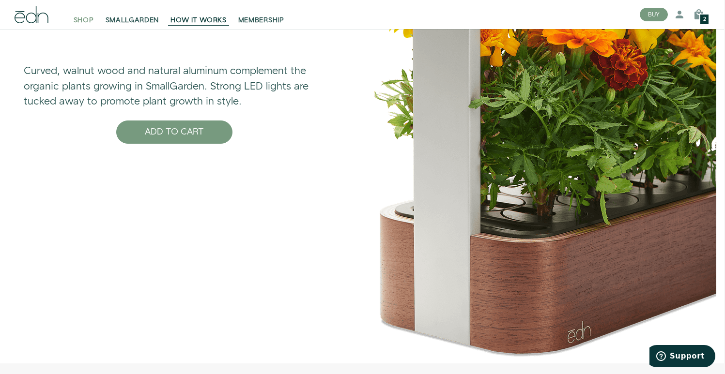
click at [91, 17] on span "SHOP" at bounding box center [84, 20] width 20 height 10
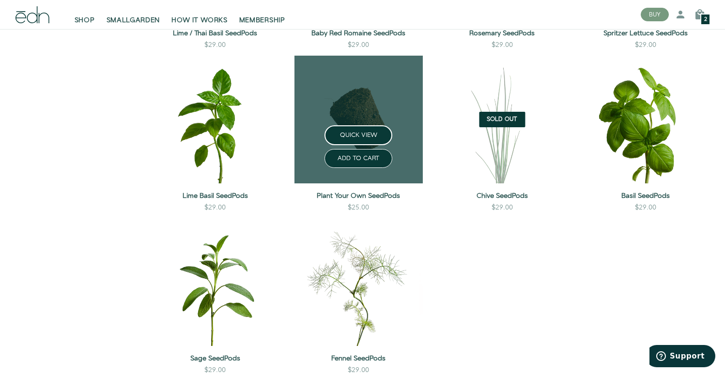
scroll to position [795, 0]
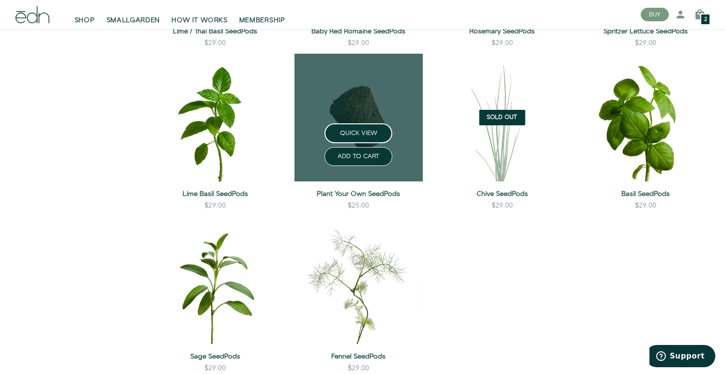
click at [357, 88] on link at bounding box center [358, 118] width 128 height 128
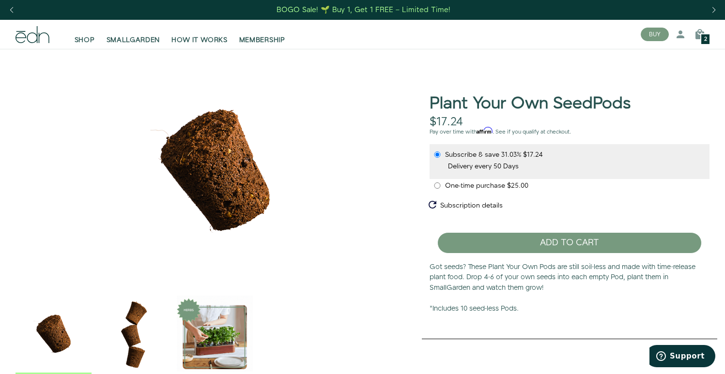
click at [567, 310] on p "Got seeds? These Plant Your Own Pods are still soil-less and made with time-rel…" at bounding box center [569, 288] width 280 height 52
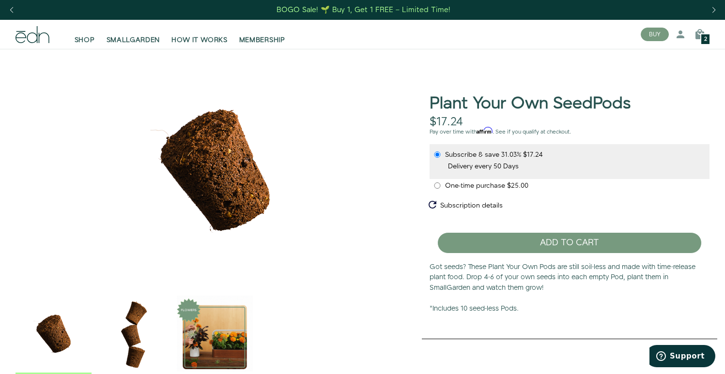
click at [474, 184] on span "One-time purchase" at bounding box center [476, 186] width 62 height 10
click at [441, 184] on input "One-time purchase $25.00" at bounding box center [437, 185] width 8 height 6
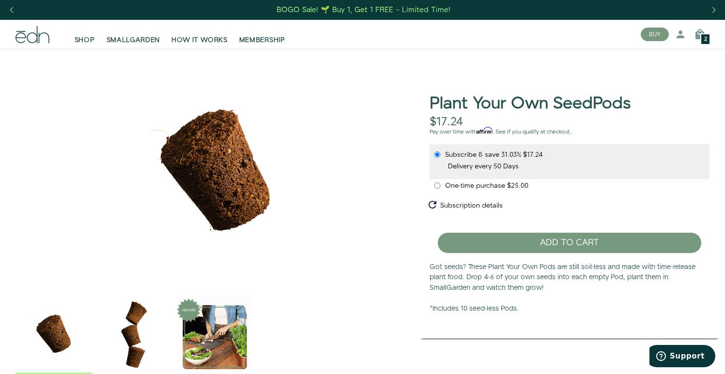
radio input "true"
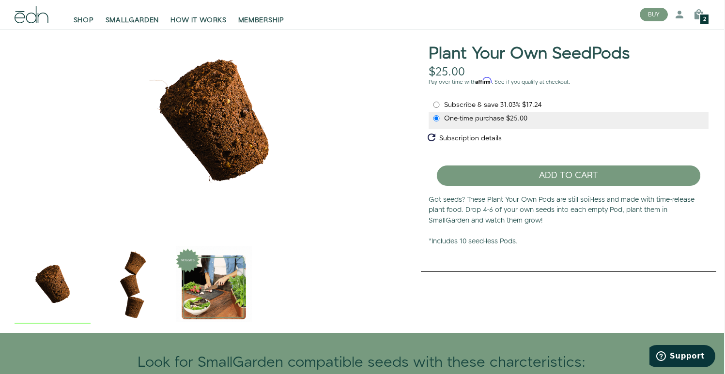
scroll to position [56, 1]
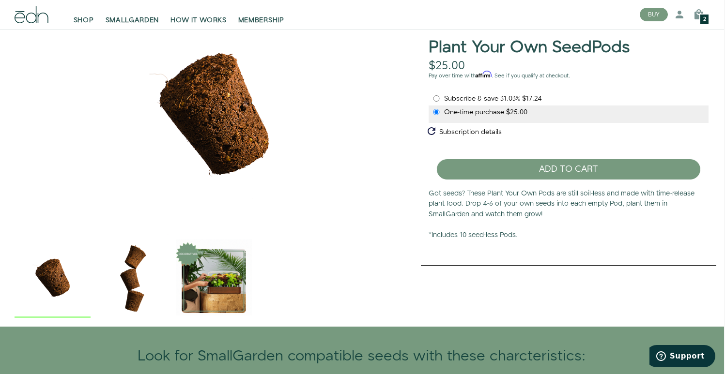
click at [467, 100] on span "Subscribe & save" at bounding box center [472, 99] width 56 height 10
click at [440, 100] on input "Subscribe & save 31.03% $17.24" at bounding box center [436, 98] width 8 height 6
radio input "true"
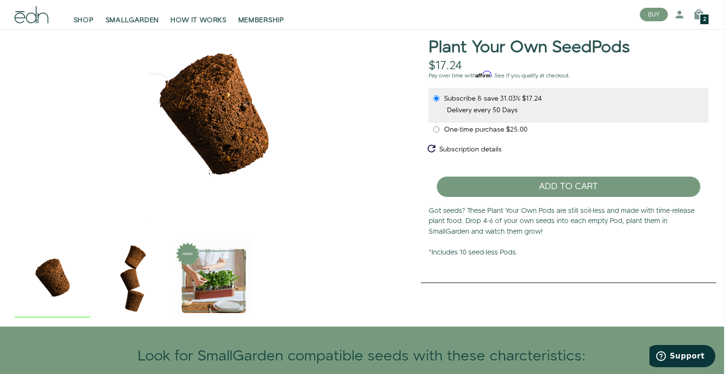
click at [455, 283] on div at bounding box center [568, 288] width 295 height 10
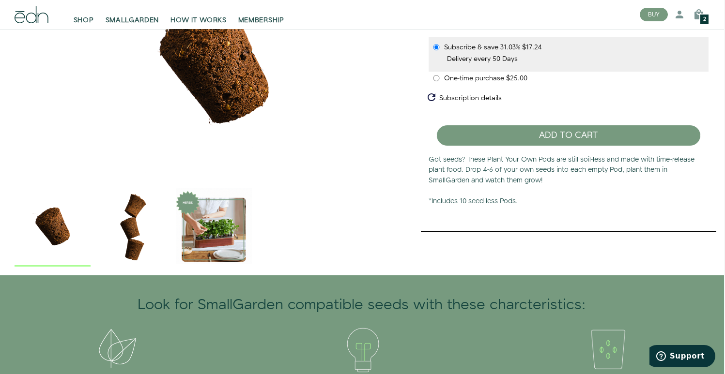
scroll to position [75, 1]
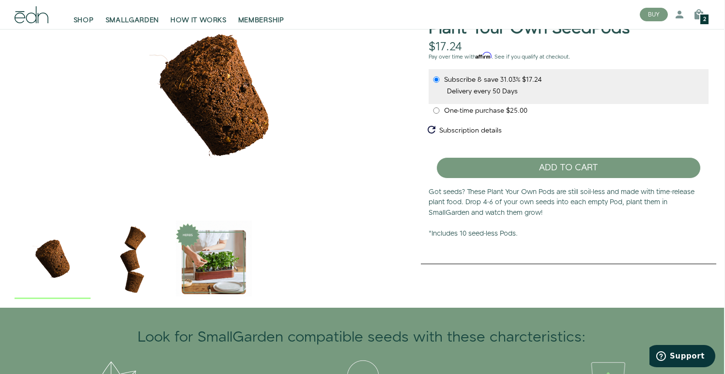
click at [202, 275] on img "3 / 3" at bounding box center [214, 259] width 76 height 76
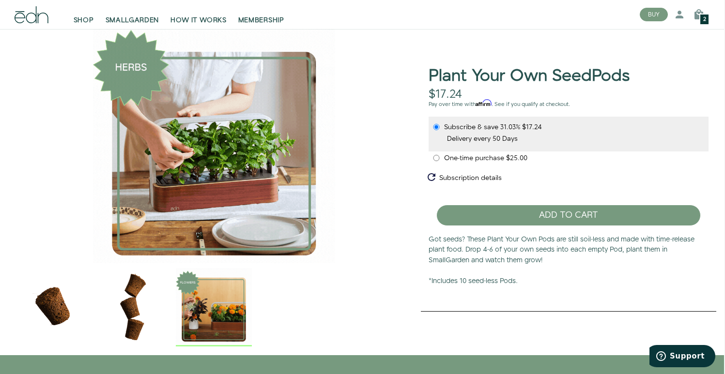
scroll to position [10, 1]
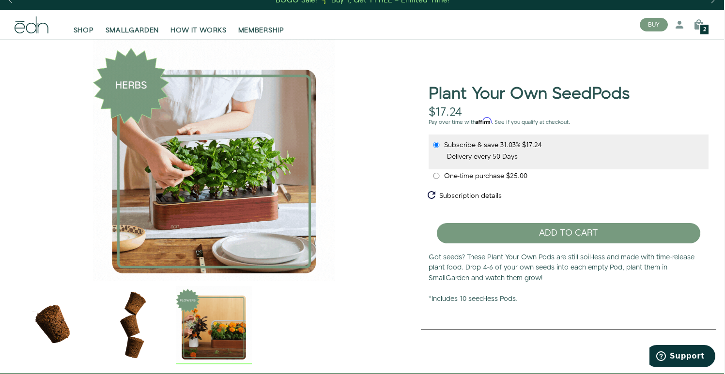
click at [137, 309] on img "2 / 3" at bounding box center [133, 324] width 76 height 76
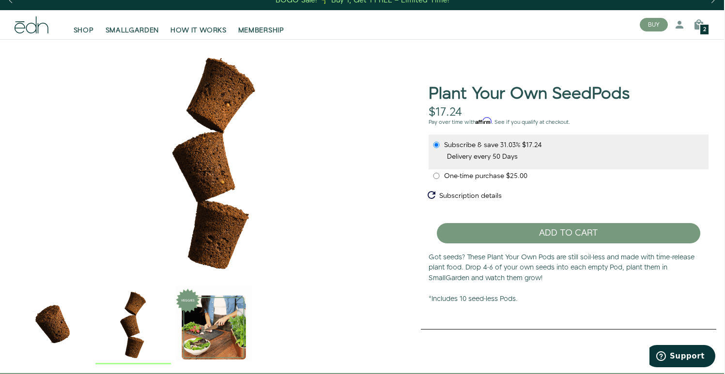
click at [60, 316] on img "1 / 3" at bounding box center [53, 324] width 76 height 76
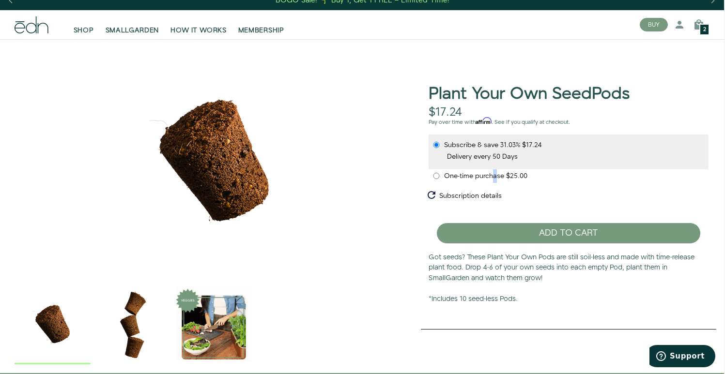
click at [495, 177] on span "One-time purchase" at bounding box center [475, 176] width 62 height 10
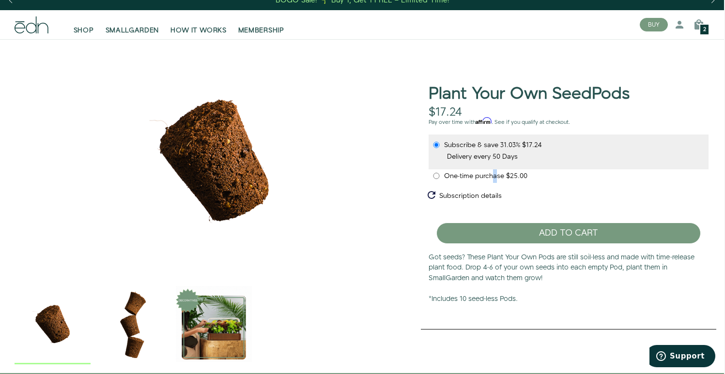
click at [440, 177] on input "One-time purchase $25.00" at bounding box center [436, 176] width 8 height 6
radio input "true"
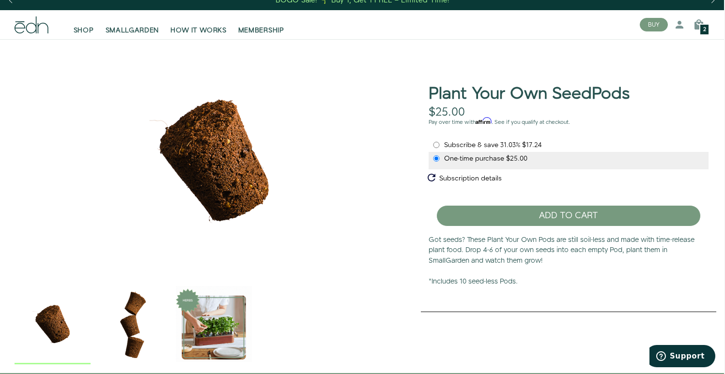
click at [498, 265] on p "Got seeds? These Plant Your Own Pods are still soil-less and made with time-rel…" at bounding box center [568, 261] width 280 height 52
click at [486, 87] on h1 "Plant Your Own SeedPods" at bounding box center [528, 94] width 201 height 18
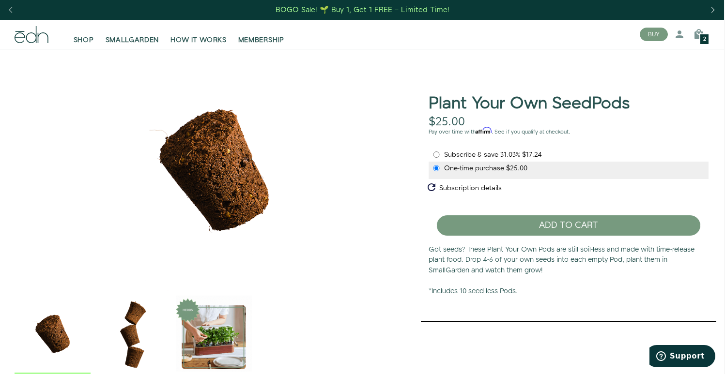
scroll to position [0, 1]
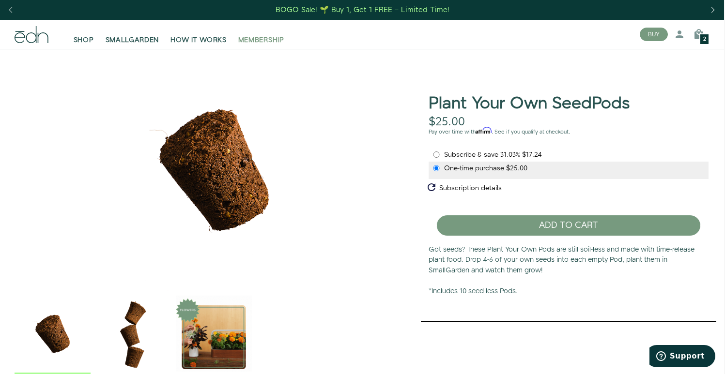
click at [267, 38] on span "MEMBERSHIP" at bounding box center [261, 40] width 46 height 10
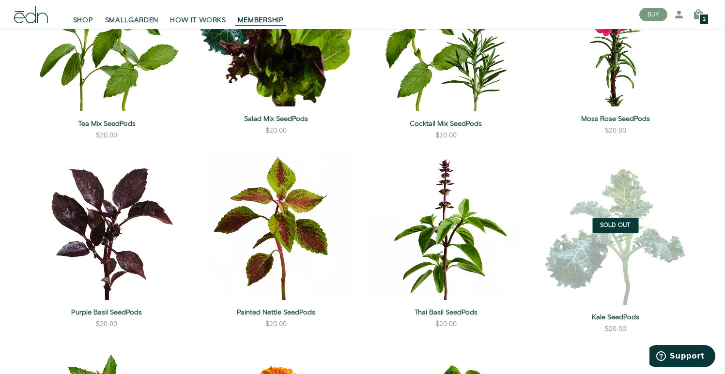
scroll to position [920, 1]
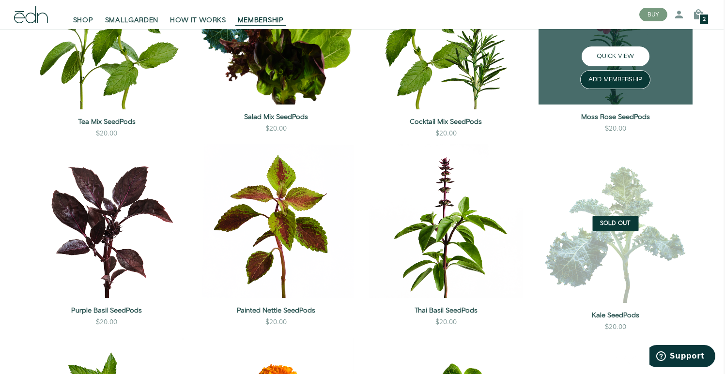
click at [614, 66] on button "QUICK VIEW" at bounding box center [615, 56] width 68 height 20
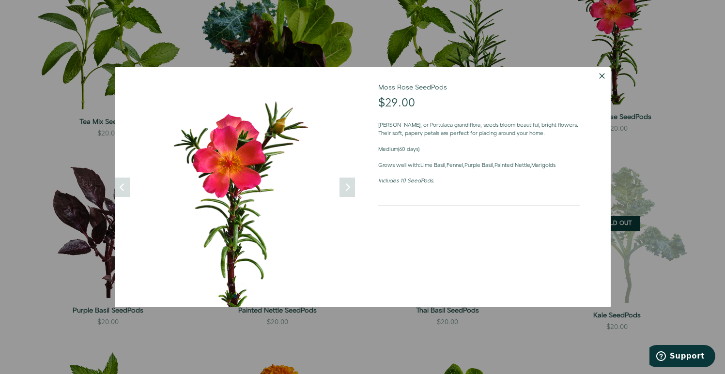
click at [701, 95] on div at bounding box center [362, 187] width 725 height 374
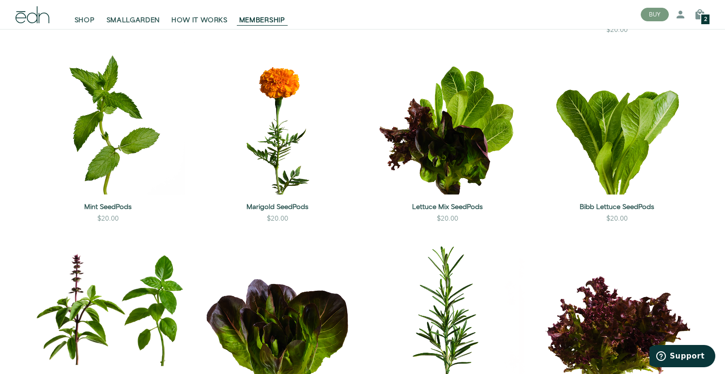
scroll to position [1224, 0]
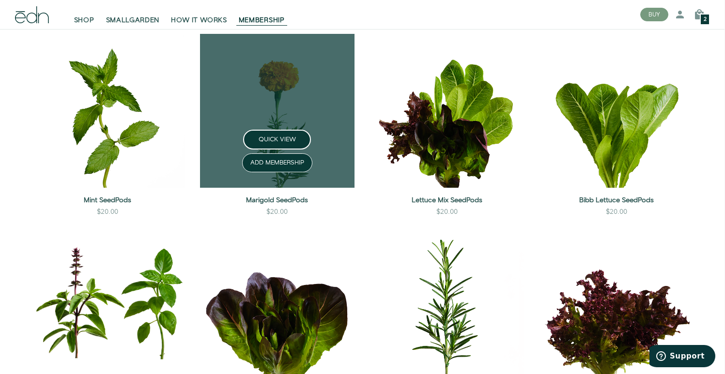
click at [277, 121] on link at bounding box center [277, 111] width 154 height 154
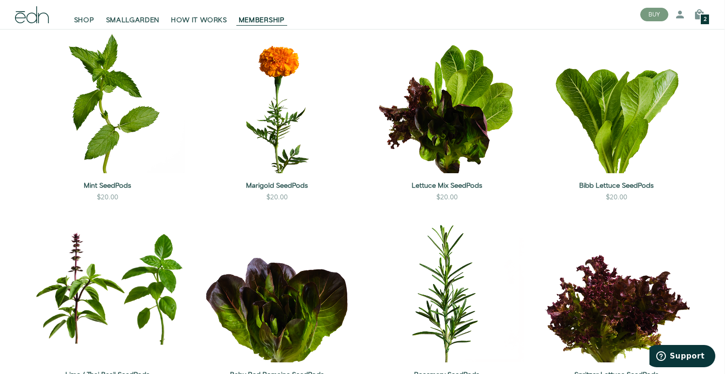
scroll to position [1237, 0]
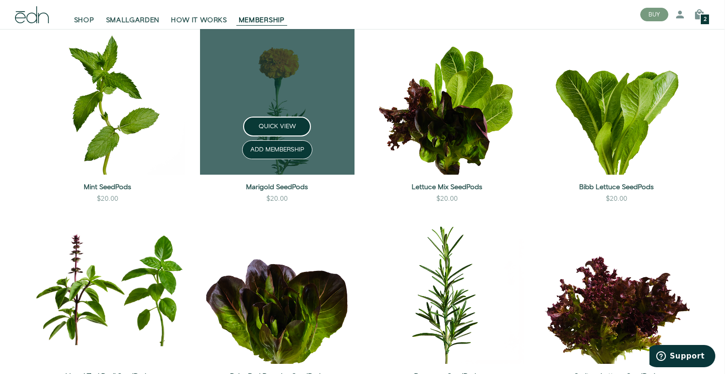
click at [272, 95] on link at bounding box center [277, 98] width 154 height 154
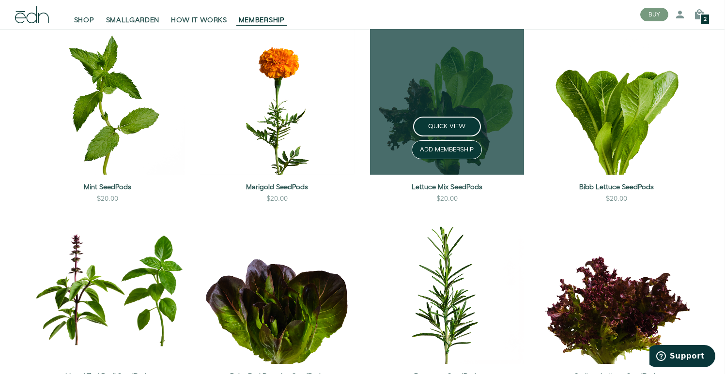
click at [453, 115] on link at bounding box center [447, 98] width 154 height 154
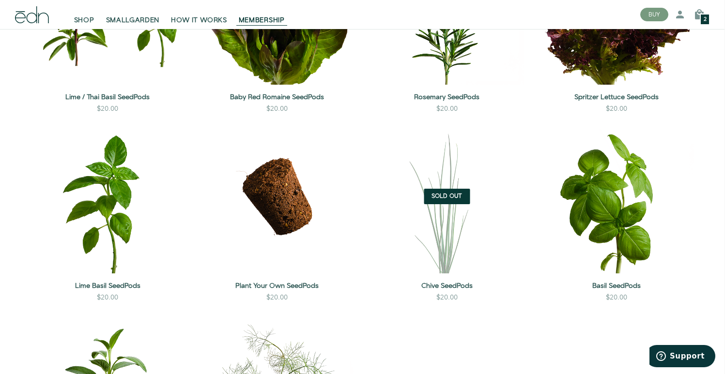
scroll to position [1517, 0]
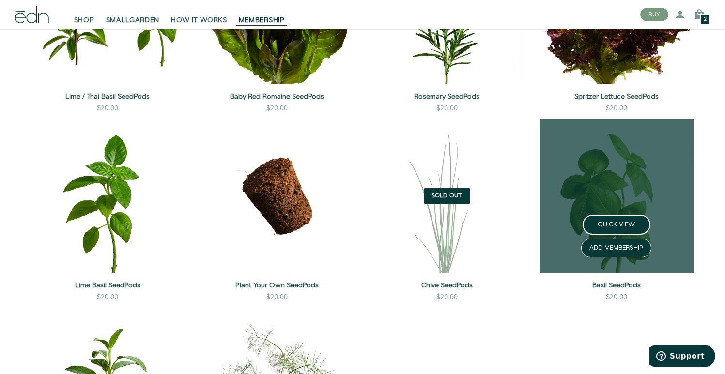
click at [628, 200] on link at bounding box center [616, 196] width 154 height 154
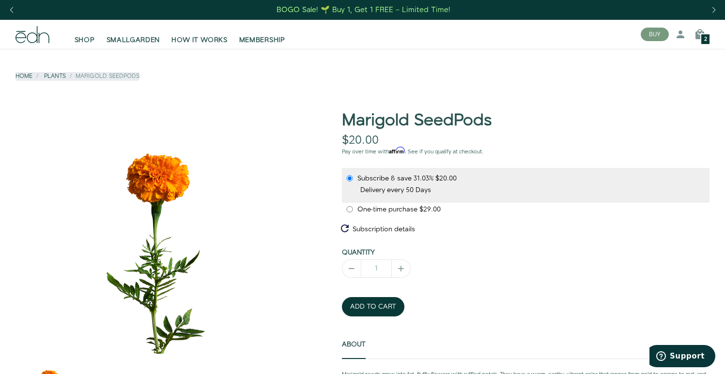
click at [11, 11] on div "Previous slide" at bounding box center [11, 10] width 13 height 21
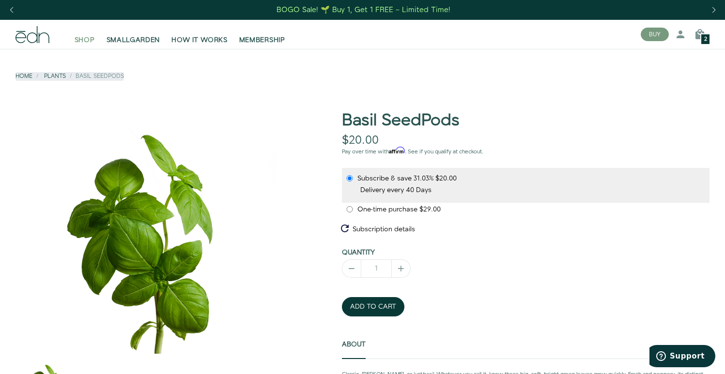
click at [88, 44] on span "SHOP" at bounding box center [85, 40] width 20 height 10
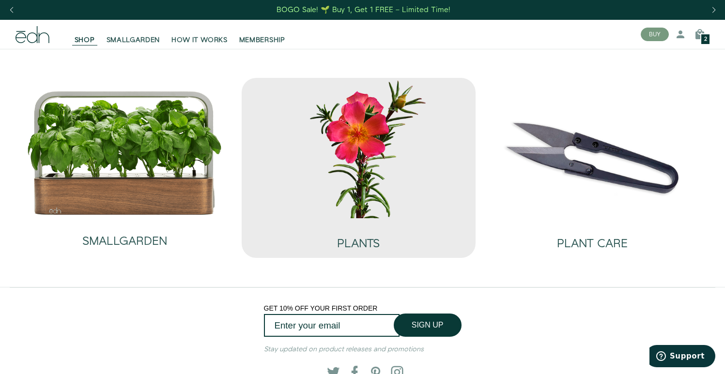
scroll to position [7, 0]
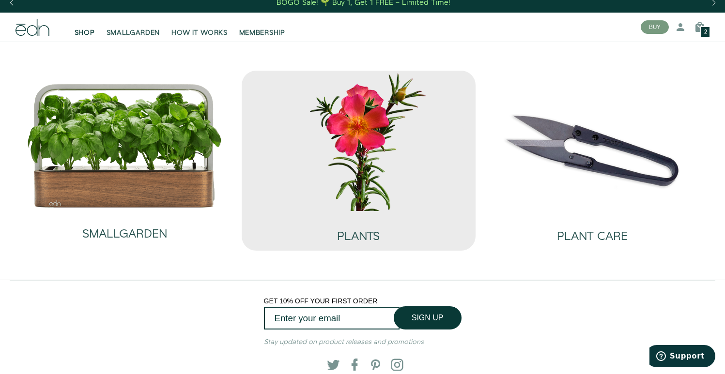
click at [397, 208] on img at bounding box center [358, 141] width 218 height 140
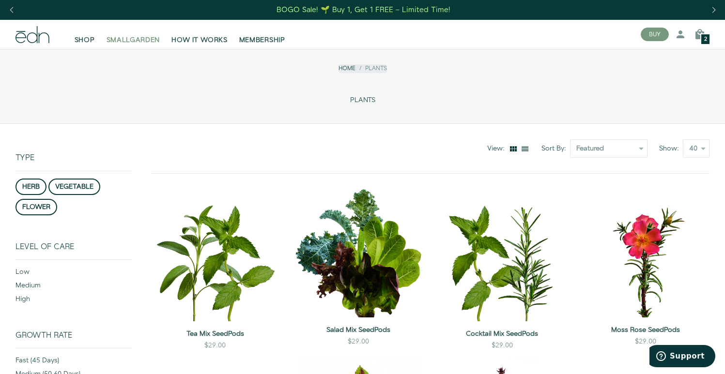
click at [120, 39] on span "SMALLGARDEN" at bounding box center [133, 40] width 54 height 10
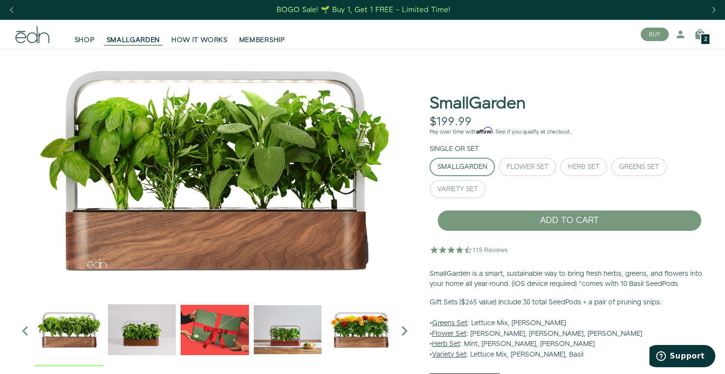
click at [401, 329] on icon "Next slide" at bounding box center [404, 330] width 19 height 19
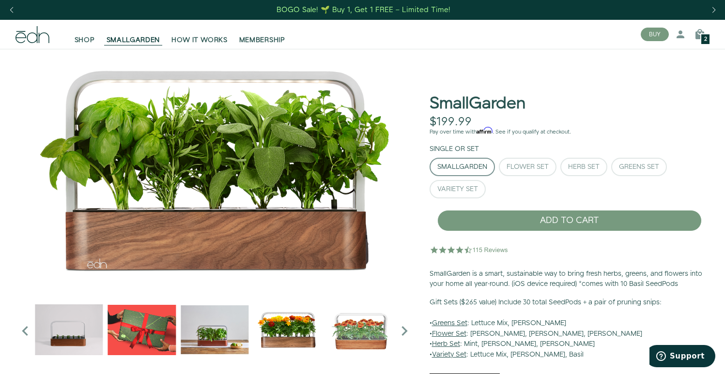
click at [401, 329] on icon "Next slide" at bounding box center [404, 330] width 19 height 19
click at [367, 329] on img "6 / 6" at bounding box center [360, 330] width 68 height 68
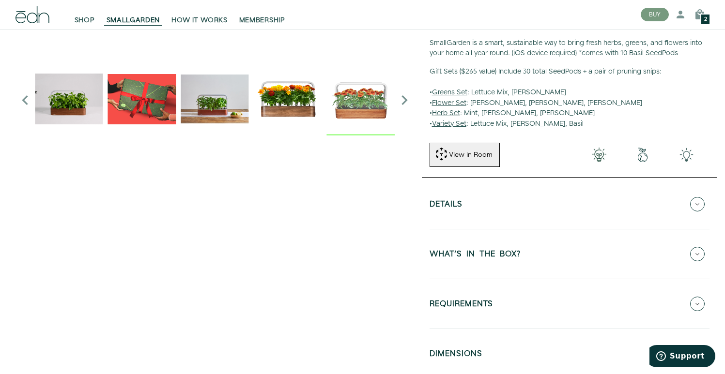
scroll to position [283, 0]
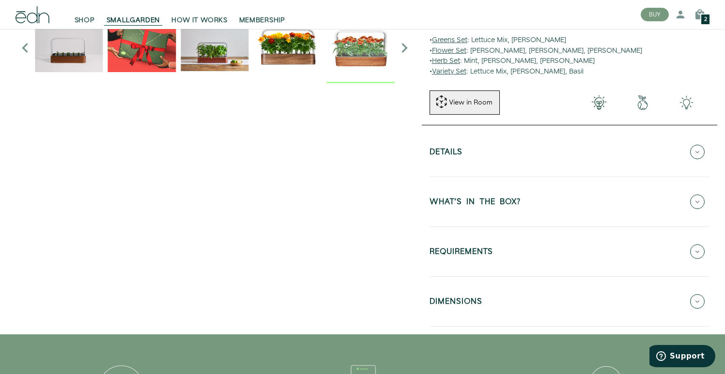
click at [536, 249] on button "REQUIREMENTS" at bounding box center [569, 252] width 280 height 34
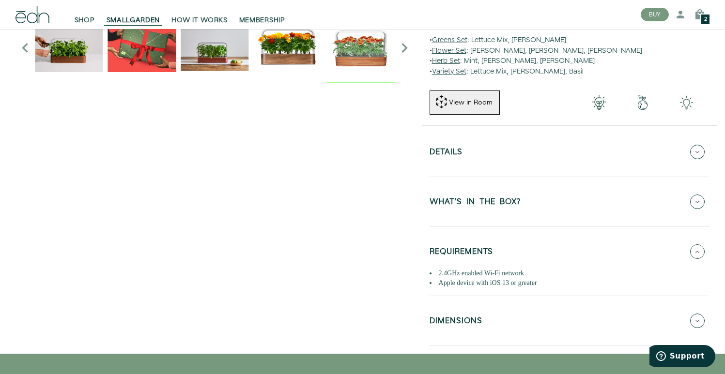
click at [539, 314] on button "DIMENSIONS" at bounding box center [569, 321] width 280 height 34
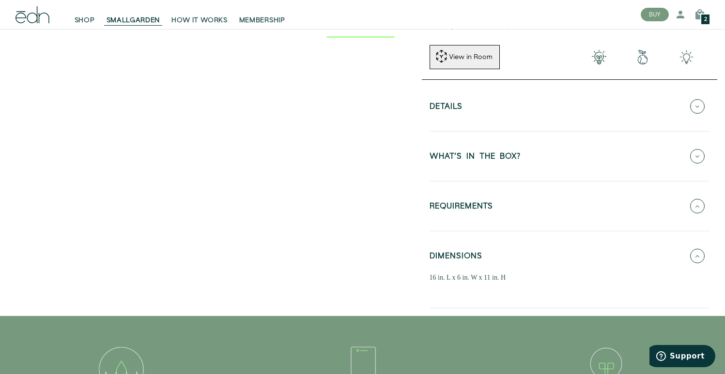
scroll to position [329, 1]
click at [500, 218] on button "REQUIREMENTS" at bounding box center [568, 206] width 280 height 34
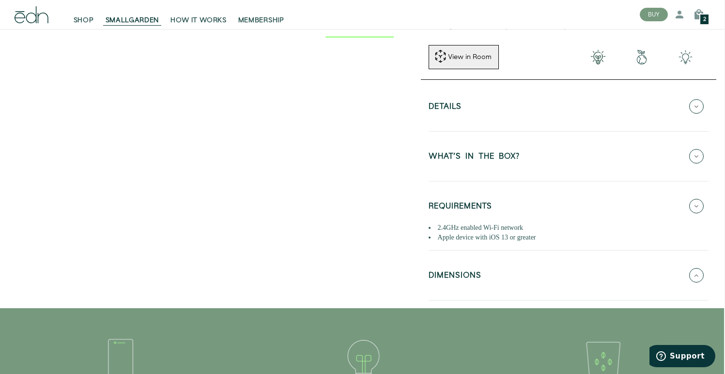
click at [527, 274] on button "DIMENSIONS" at bounding box center [568, 276] width 280 height 34
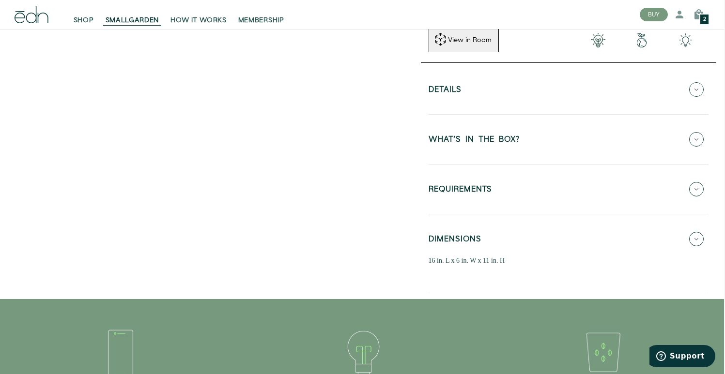
scroll to position [348, 1]
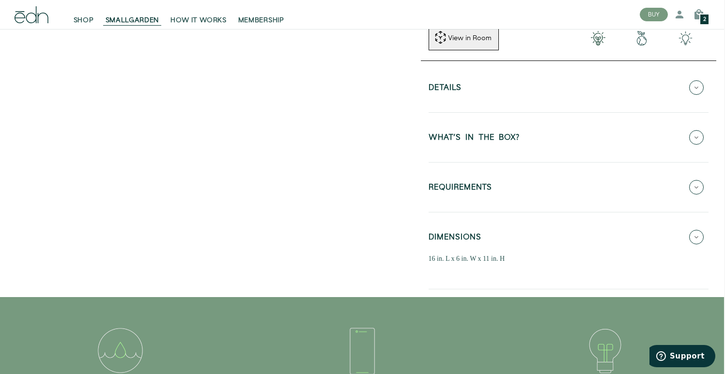
click at [506, 84] on button "Details" at bounding box center [568, 88] width 280 height 34
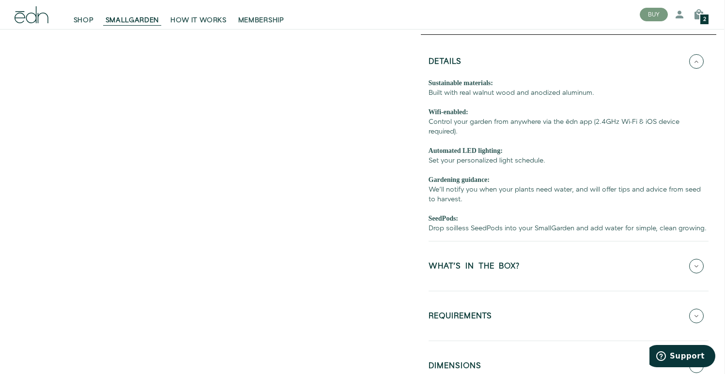
scroll to position [379, 1]
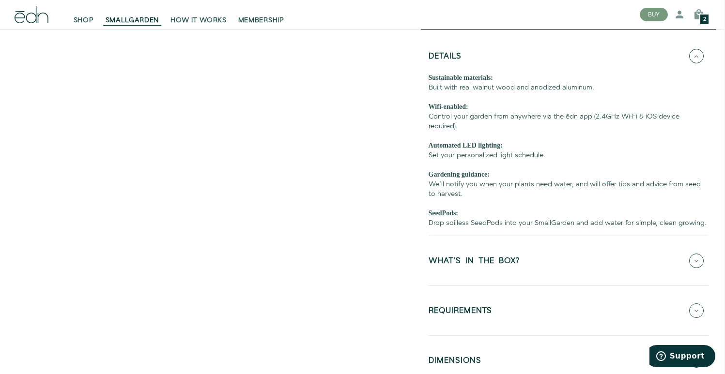
click at [555, 180] on div "Sustainable materials: Built with real walnut wood and anodized aluminum. Wifi-…" at bounding box center [568, 150] width 280 height 155
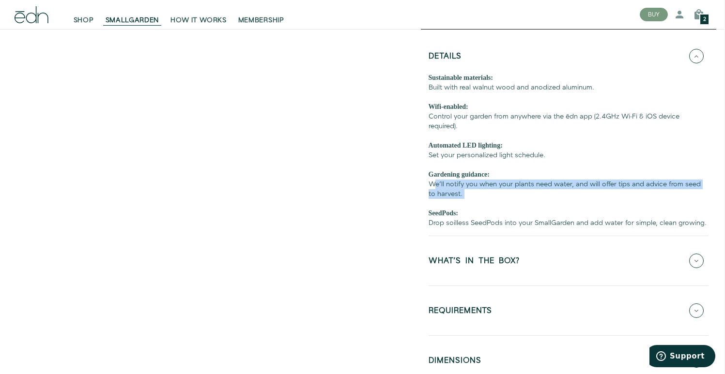
click at [555, 180] on div "Sustainable materials: Built with real walnut wood and anodized aluminum. Wifi-…" at bounding box center [568, 150] width 280 height 155
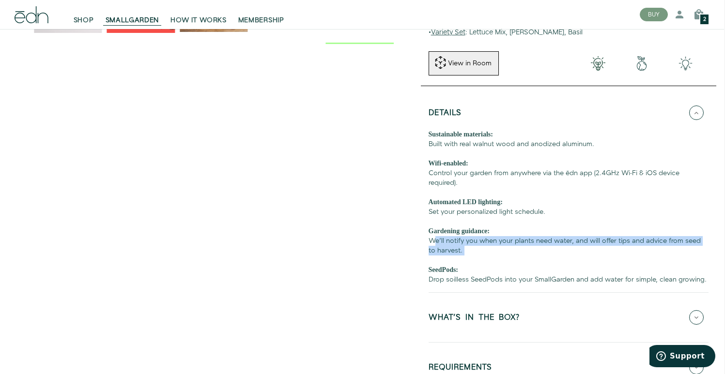
scroll to position [381, 1]
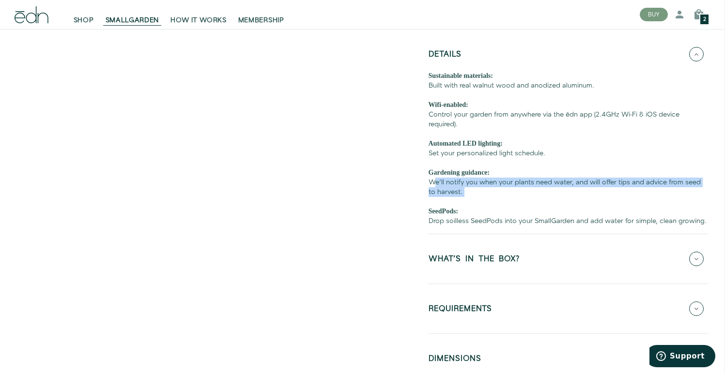
click at [490, 309] on h5 "REQUIREMENTS" at bounding box center [459, 310] width 63 height 11
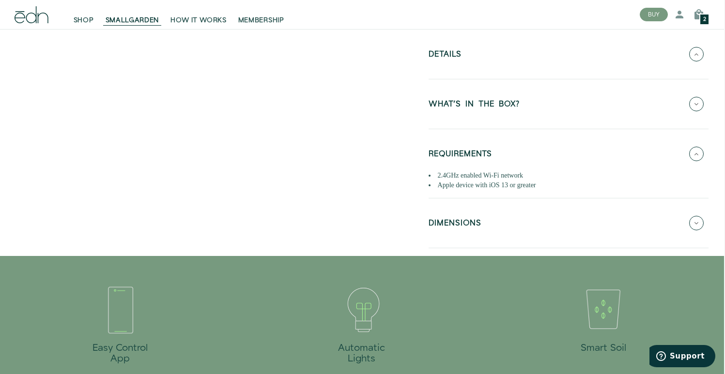
scroll to position [393, 1]
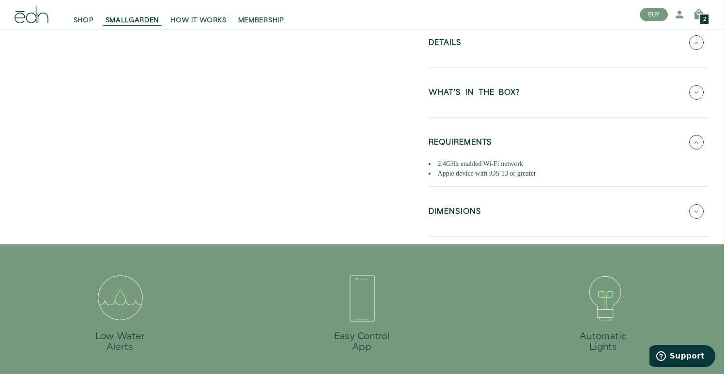
click at [492, 209] on button "DIMENSIONS" at bounding box center [568, 212] width 280 height 34
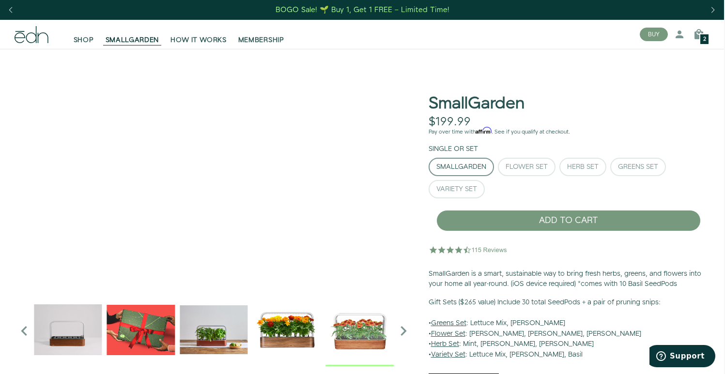
scroll to position [0, 1]
click at [475, 164] on div "SmallGarden" at bounding box center [461, 167] width 50 height 7
click at [709, 35] on div "BUY 42732282904750 1 Log in Create account 2 Cart 2 products" at bounding box center [674, 34] width 84 height 19
click at [706, 35] on div "2" at bounding box center [704, 39] width 10 height 12
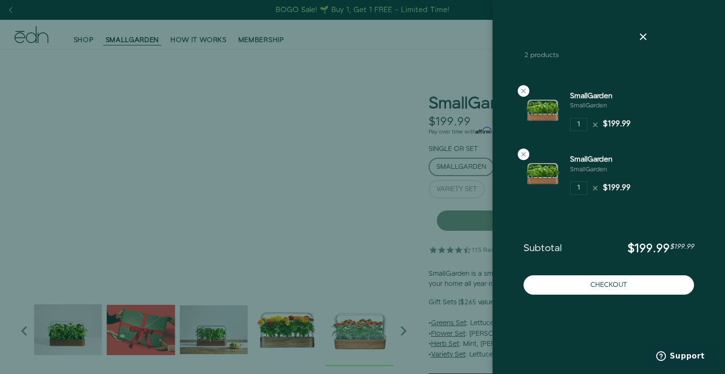
click at [604, 296] on div "Checkout" at bounding box center [609, 287] width 186 height 25
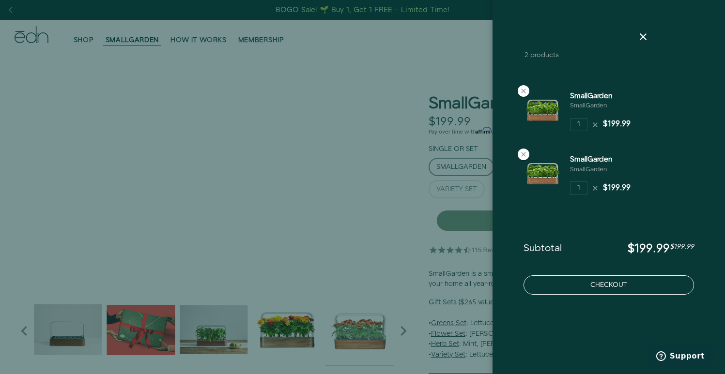
click at [561, 278] on button "Checkout" at bounding box center [608, 284] width 170 height 19
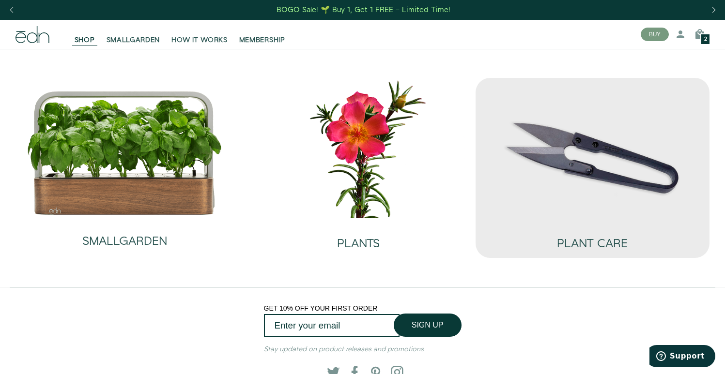
click at [597, 161] on img at bounding box center [592, 148] width 218 height 140
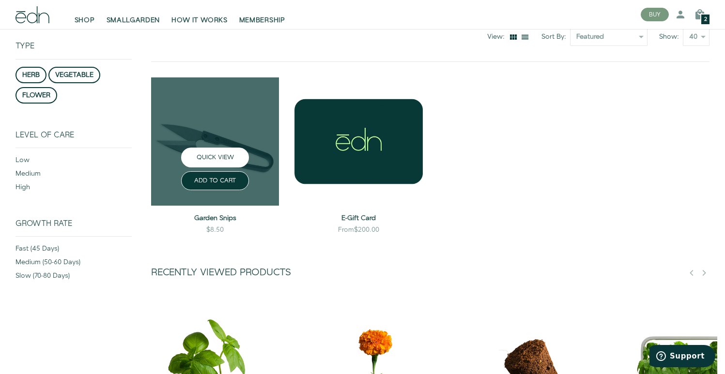
scroll to position [107, 0]
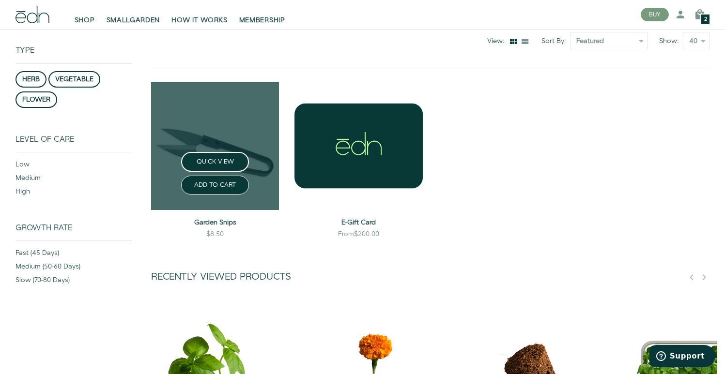
click at [225, 104] on link at bounding box center [215, 146] width 128 height 128
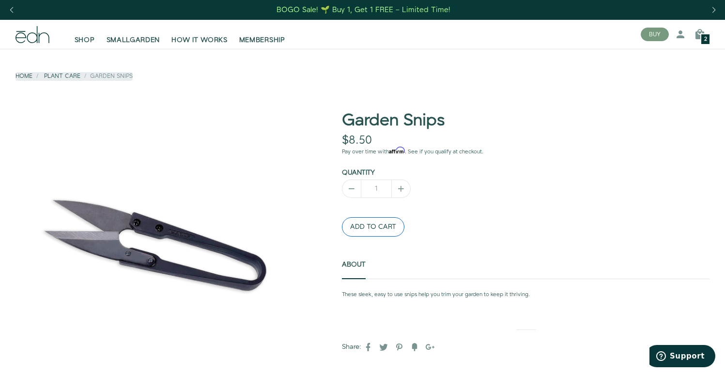
click at [358, 218] on button "ADD TO CART" at bounding box center [373, 226] width 62 height 19
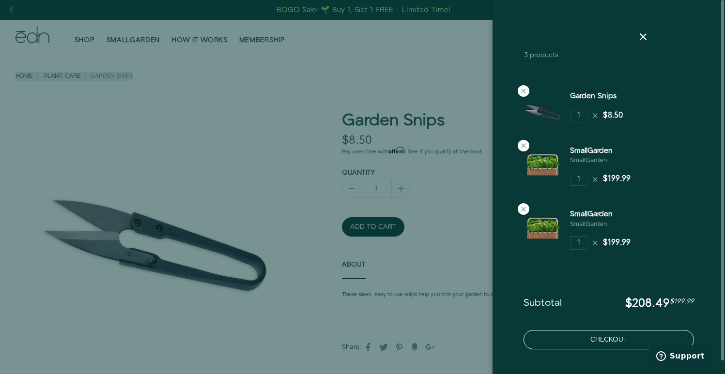
click at [619, 343] on button "Checkout" at bounding box center [608, 339] width 170 height 19
